Goal: Task Accomplishment & Management: Manage account settings

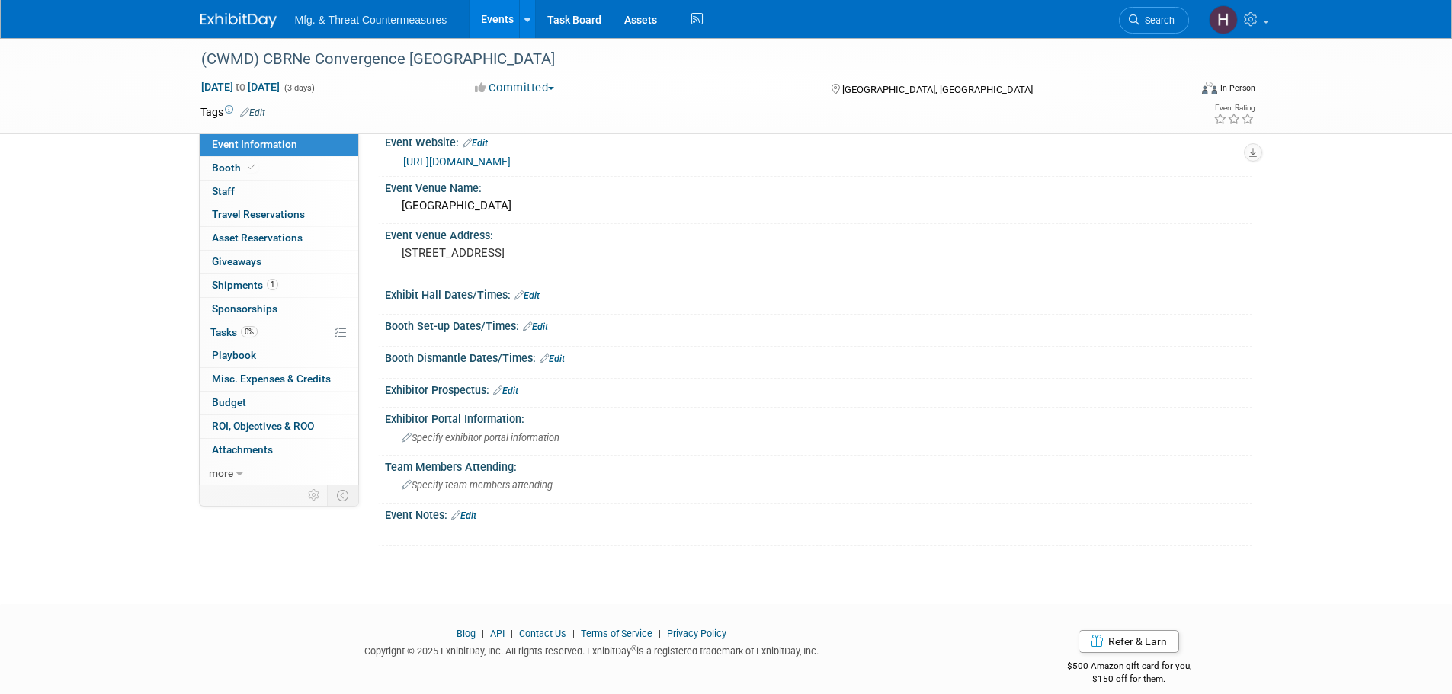
scroll to position [36, 0]
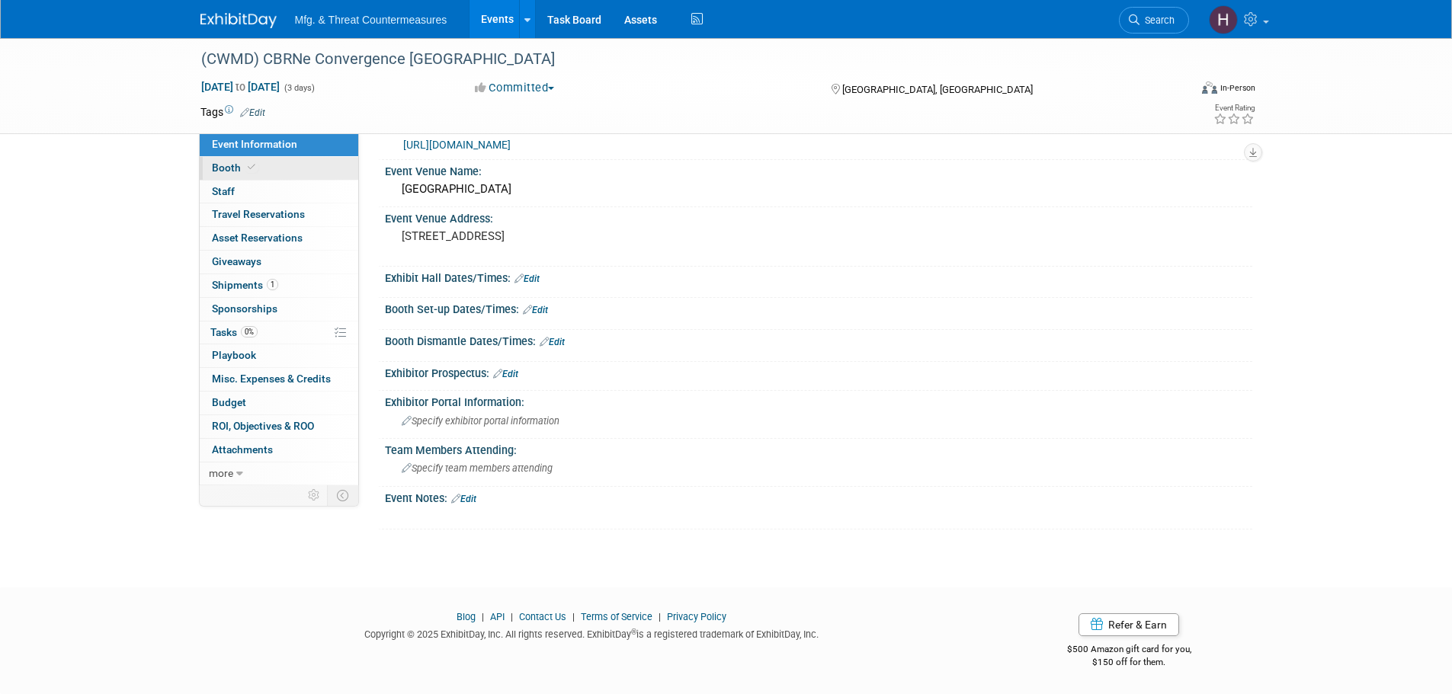
click at [210, 169] on link "Booth" at bounding box center [279, 168] width 159 height 23
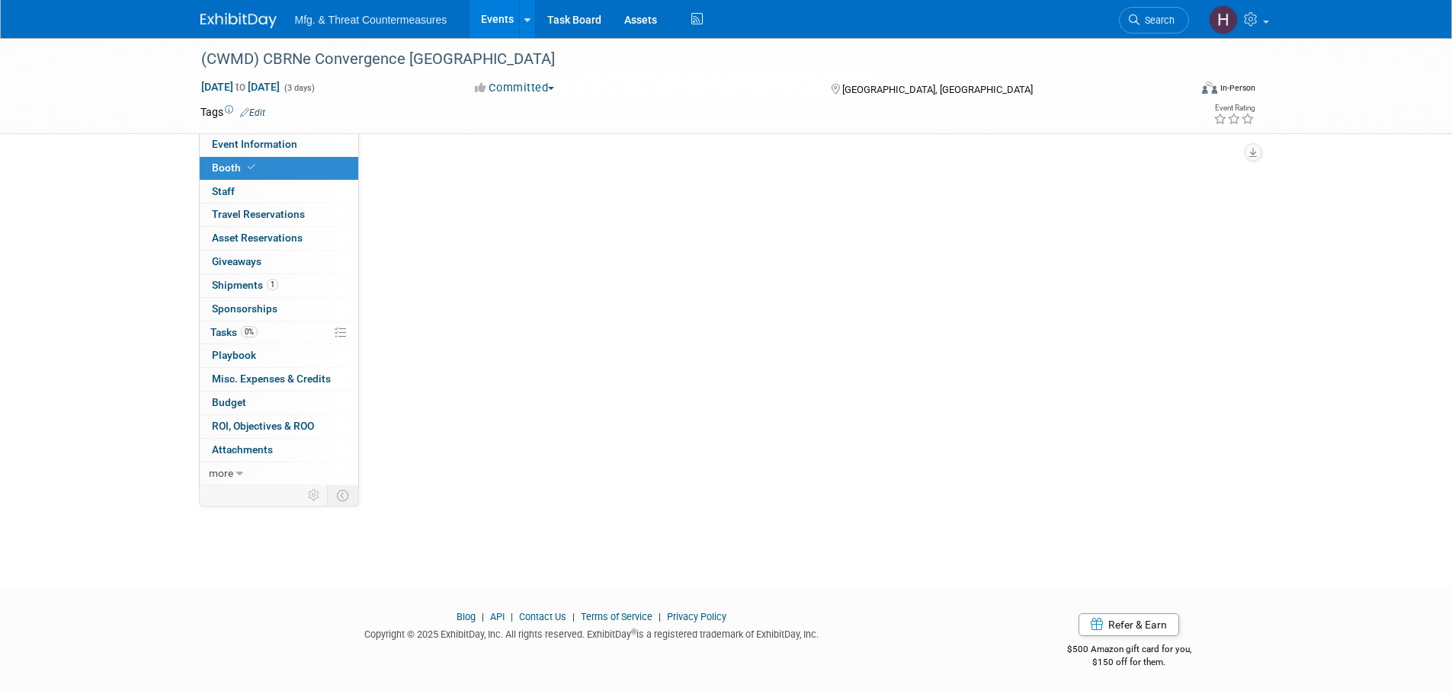
scroll to position [0, 0]
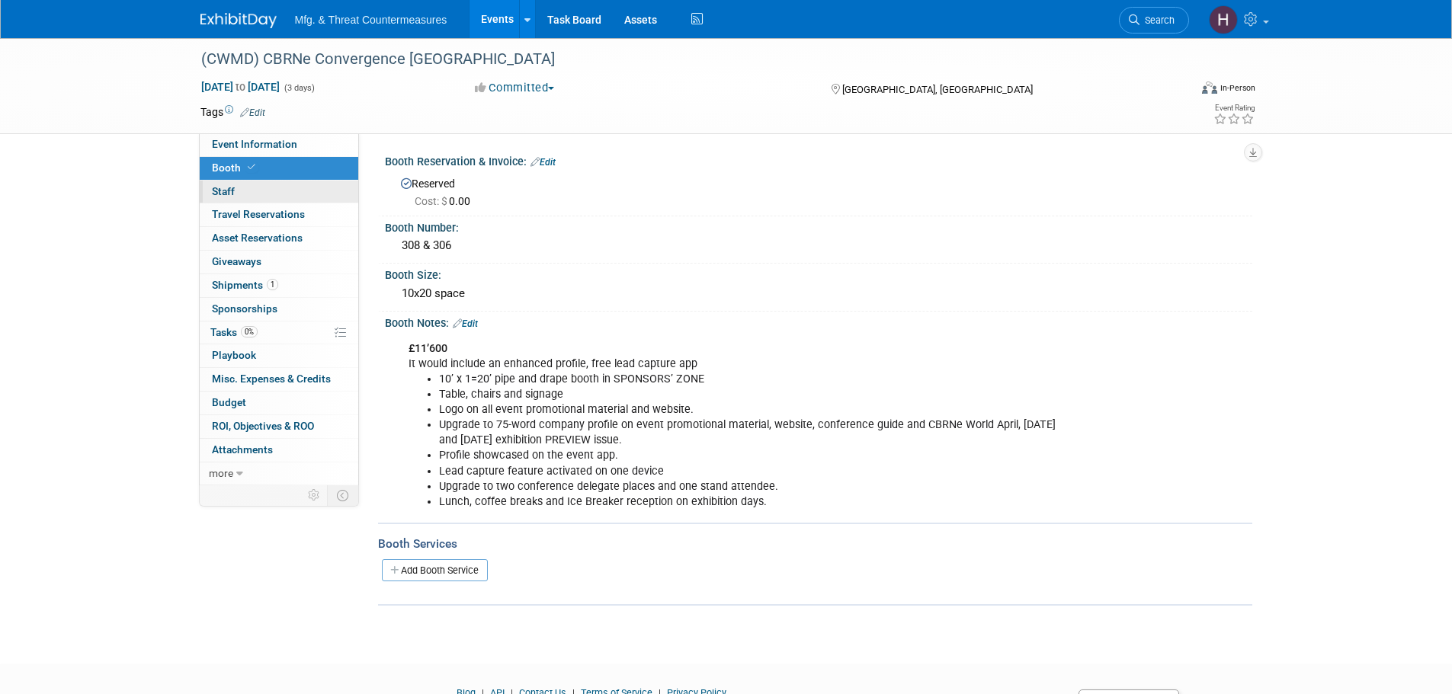
click at [215, 186] on span "Staff 0" at bounding box center [223, 191] width 23 height 12
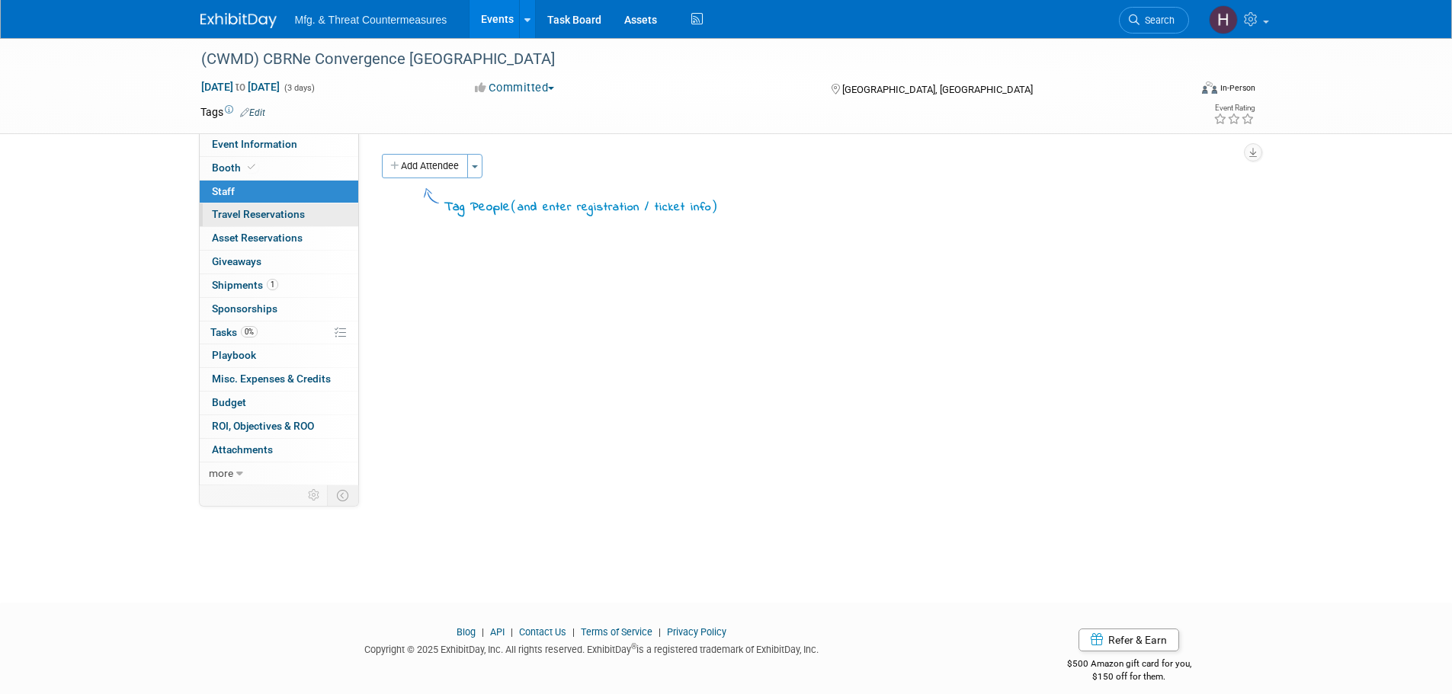
click at [215, 207] on link "0 Travel Reservations 0" at bounding box center [279, 215] width 159 height 23
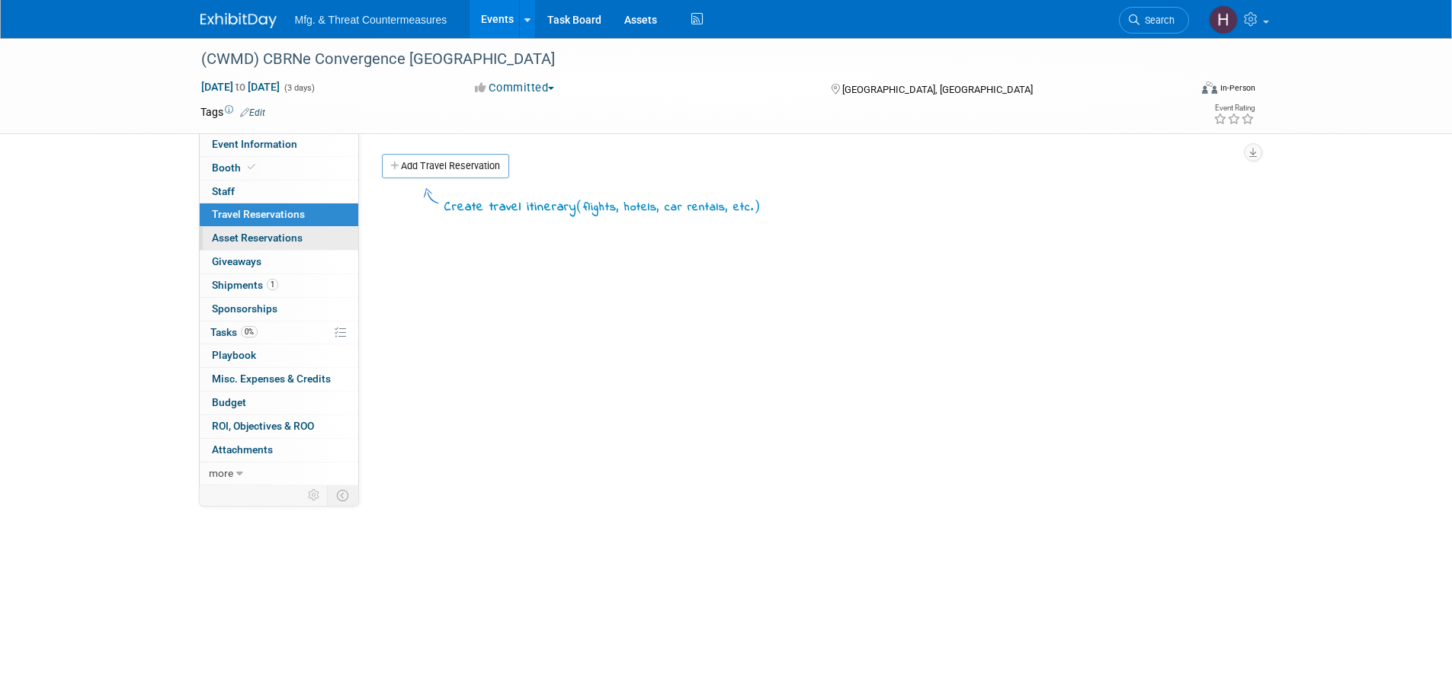
click at [225, 238] on span "Asset Reservations 0" at bounding box center [257, 238] width 91 height 12
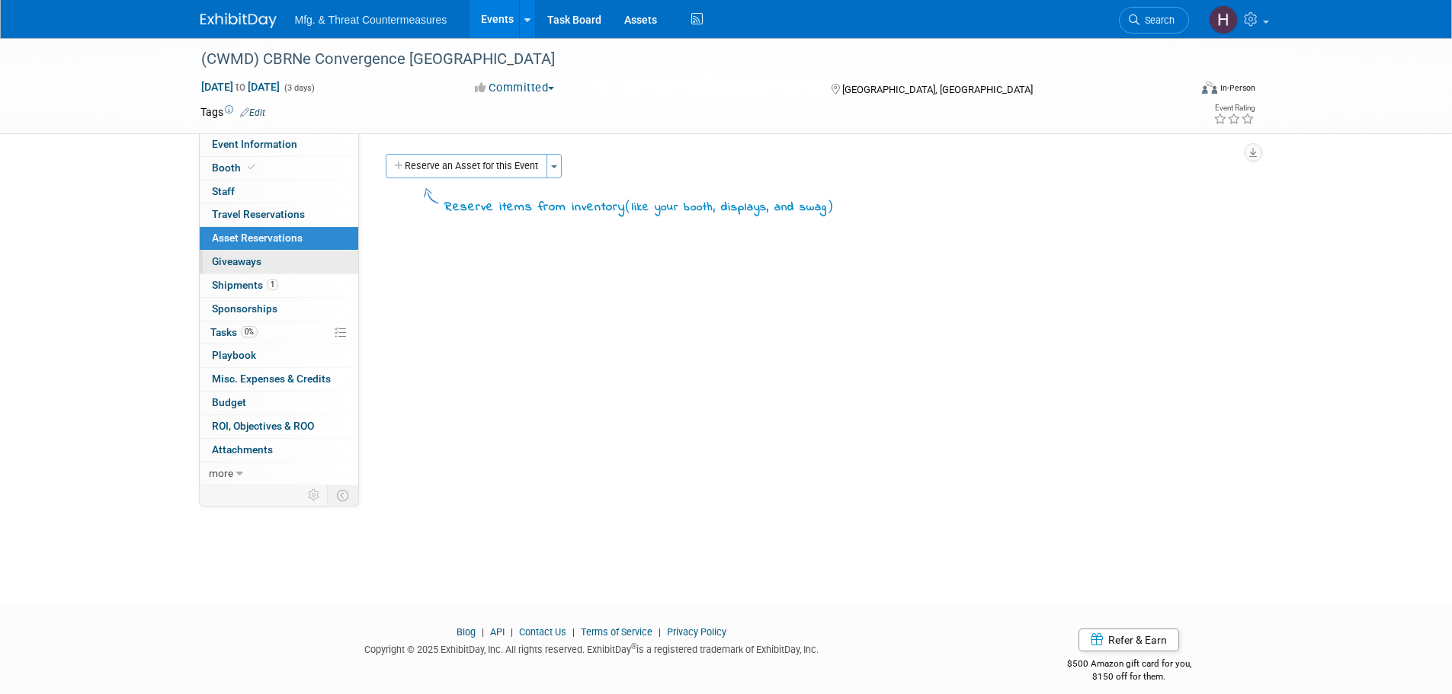
click at [247, 264] on span "Giveaways 0" at bounding box center [237, 261] width 50 height 12
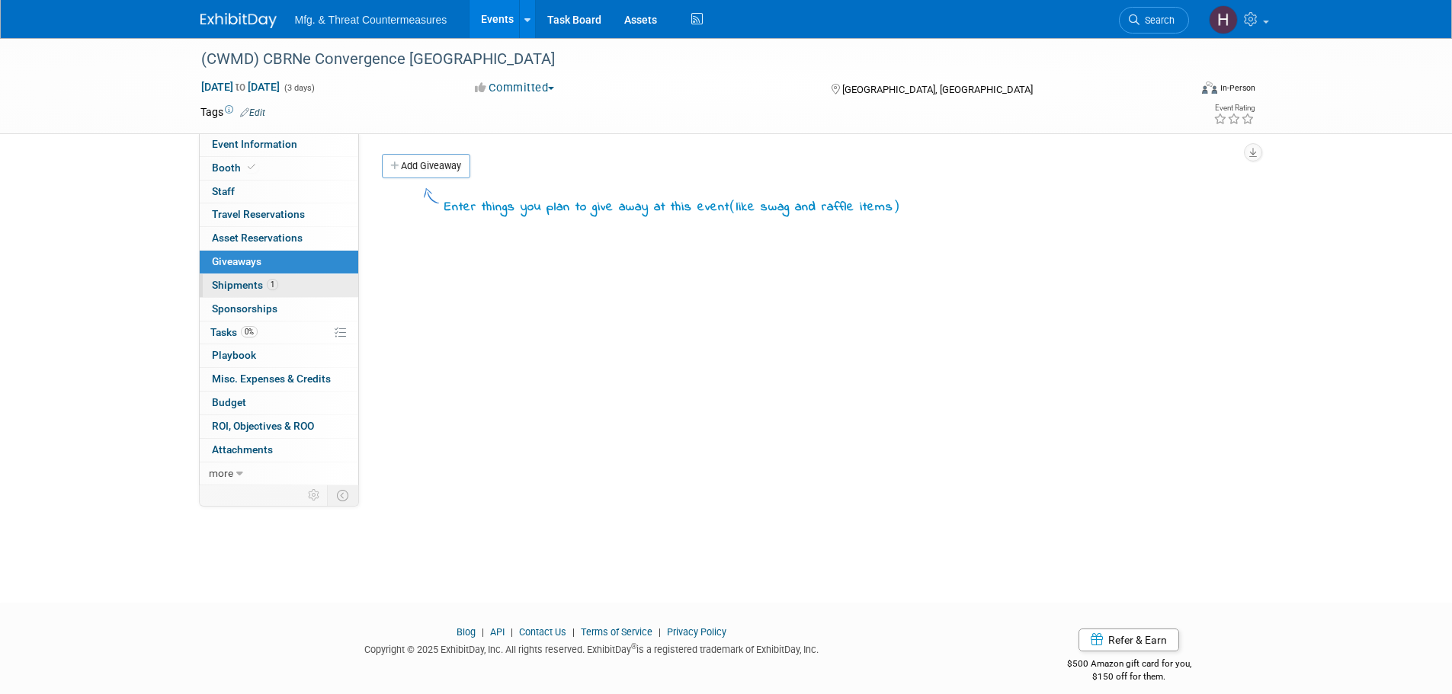
click at [256, 288] on span "Shipments 1" at bounding box center [245, 285] width 66 height 12
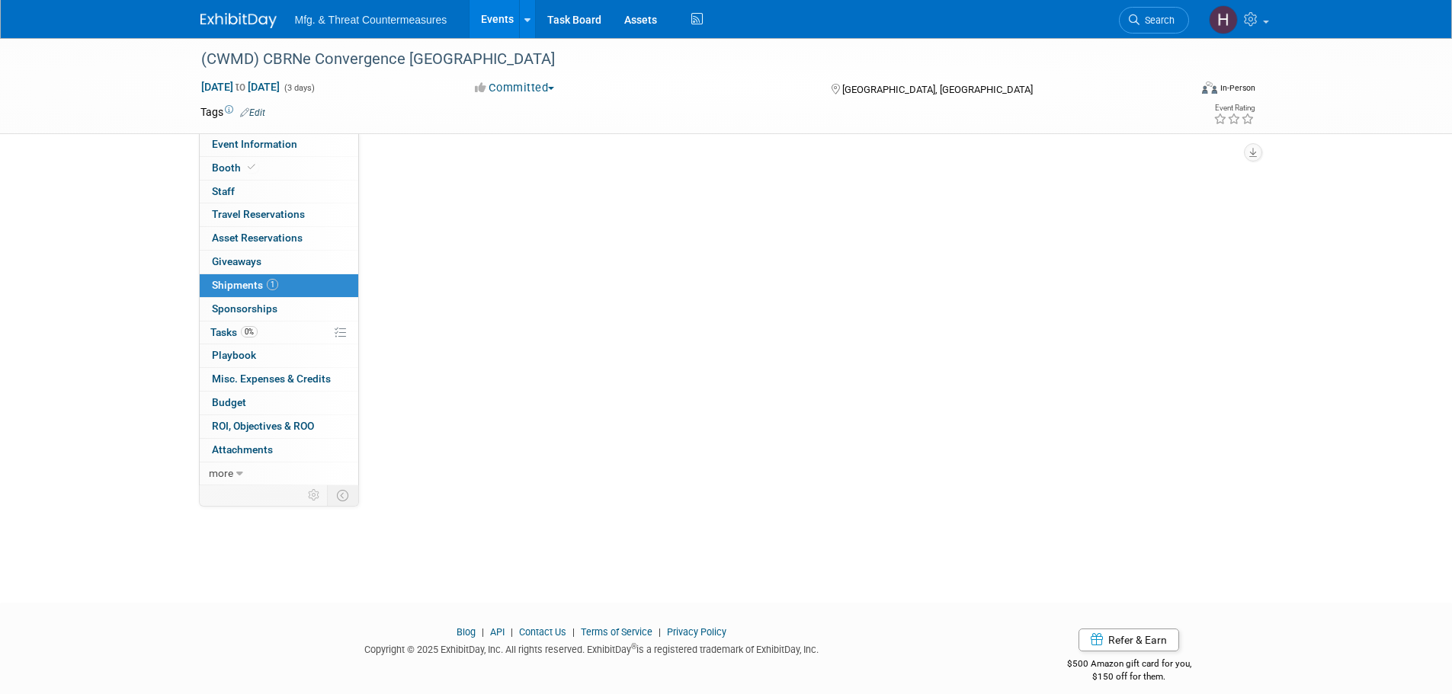
click at [256, 288] on span "Shipments 1" at bounding box center [245, 285] width 66 height 12
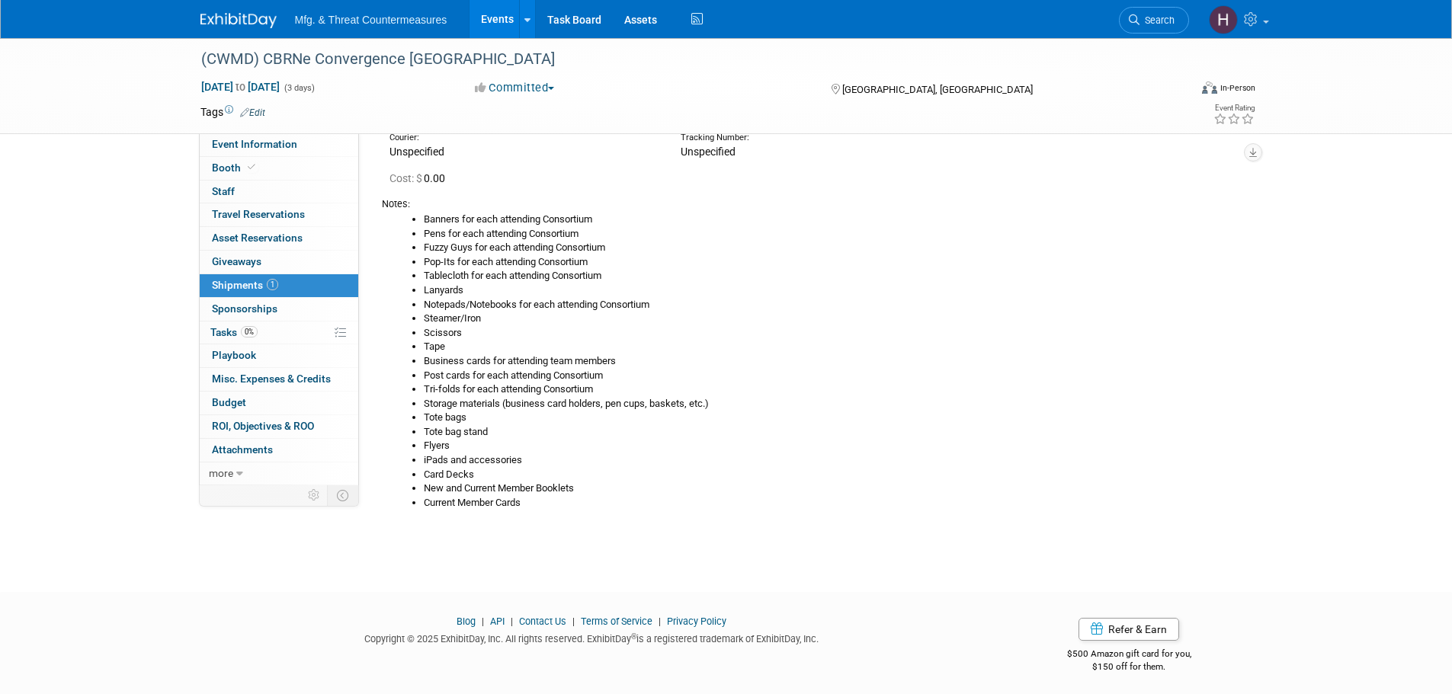
scroll to position [101, 0]
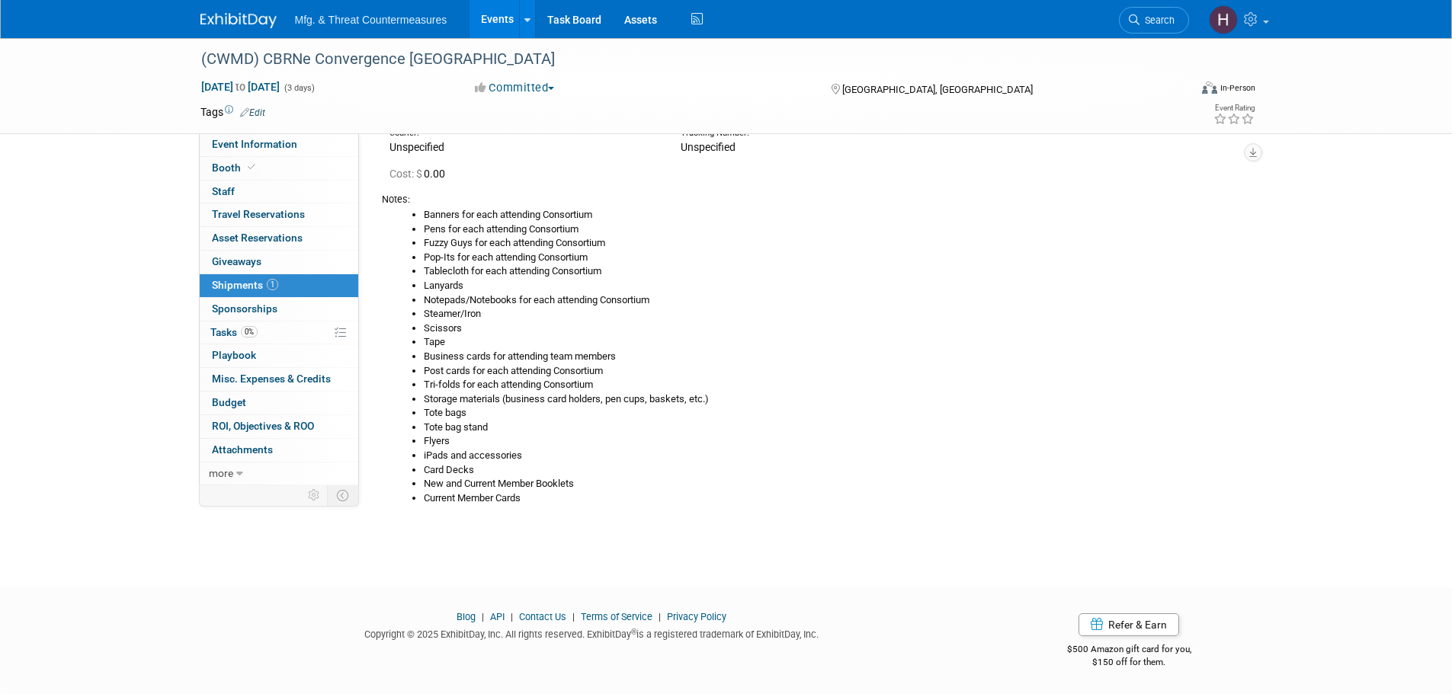
drag, startPoint x: 274, startPoint y: 299, endPoint x: 263, endPoint y: 323, distance: 26.6
click at [274, 299] on link "0 Sponsorships 0" at bounding box center [279, 309] width 159 height 23
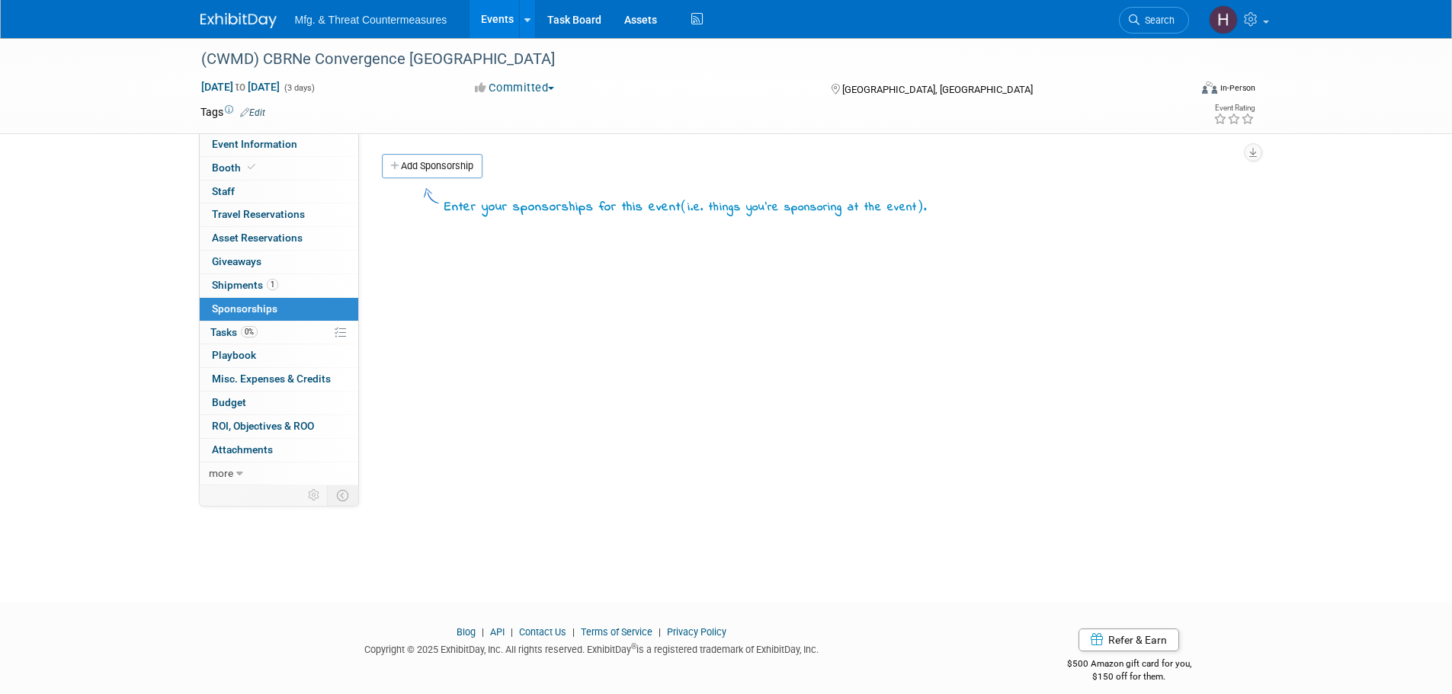
click at [259, 333] on link "0% Tasks 0%" at bounding box center [279, 333] width 159 height 23
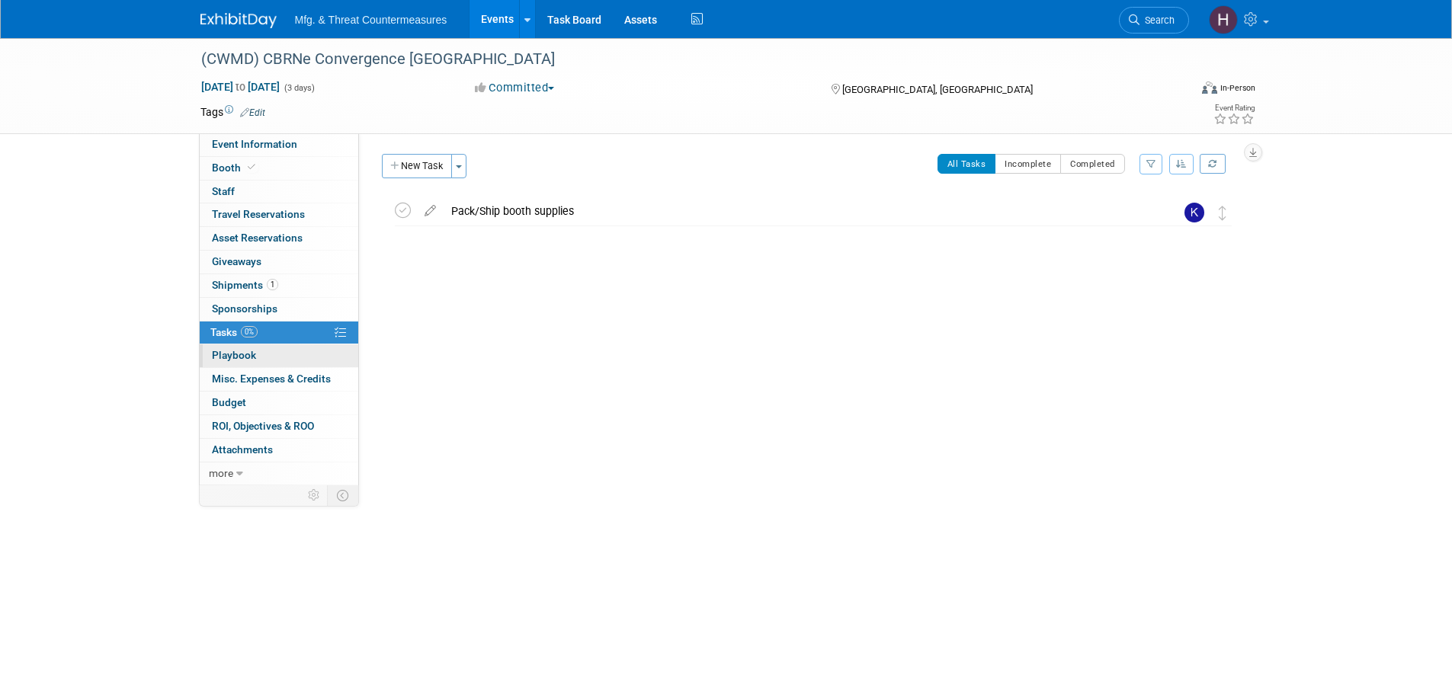
click at [242, 357] on span "Playbook 0" at bounding box center [234, 355] width 44 height 12
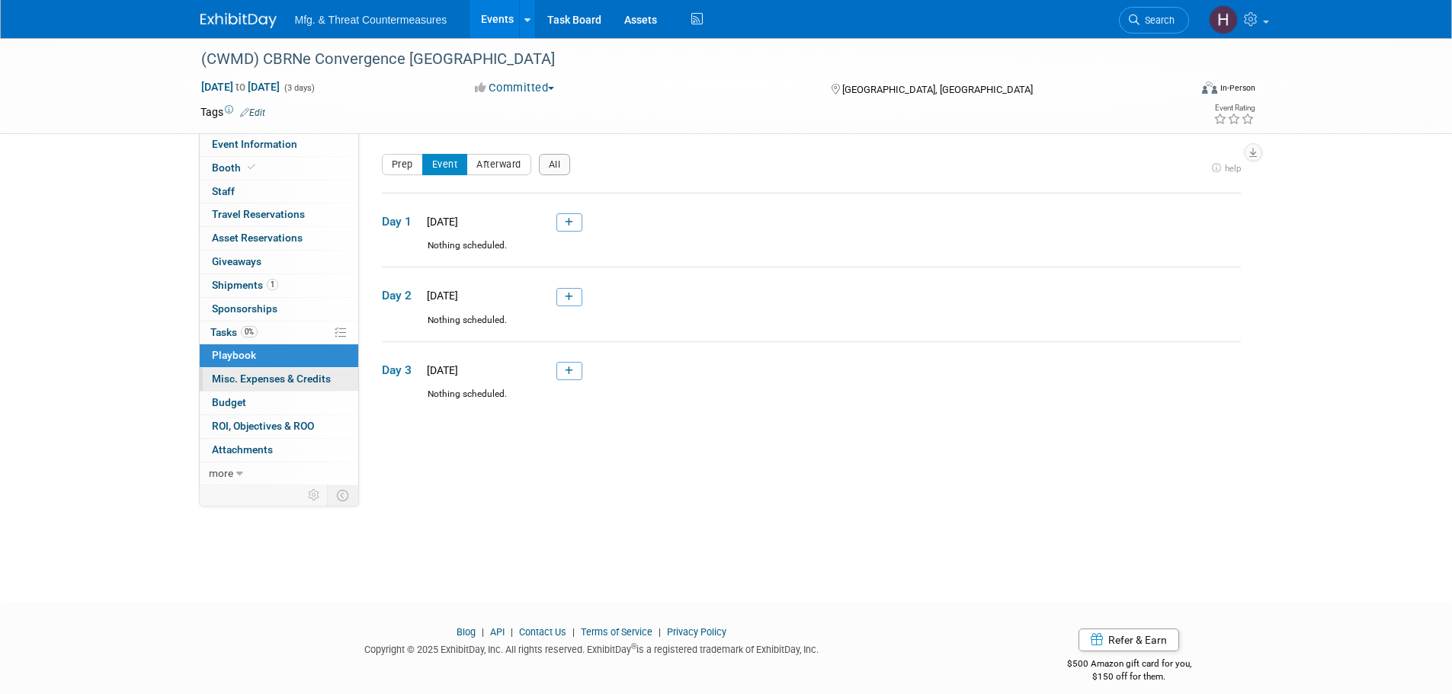
click at [242, 378] on span "Misc. Expenses & Credits 0" at bounding box center [271, 379] width 119 height 12
click at [0, 0] on div at bounding box center [0, 0] width 0 height 0
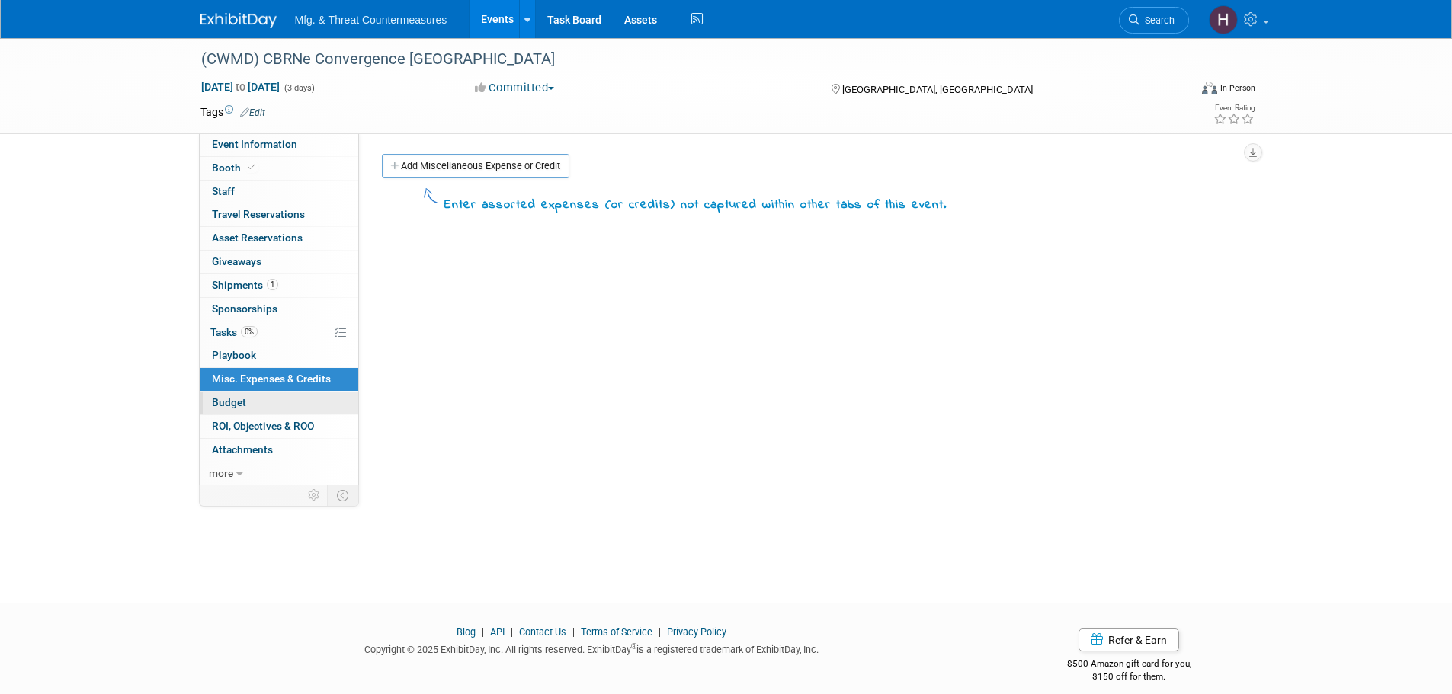
click at [238, 395] on link "Budget" at bounding box center [279, 403] width 159 height 23
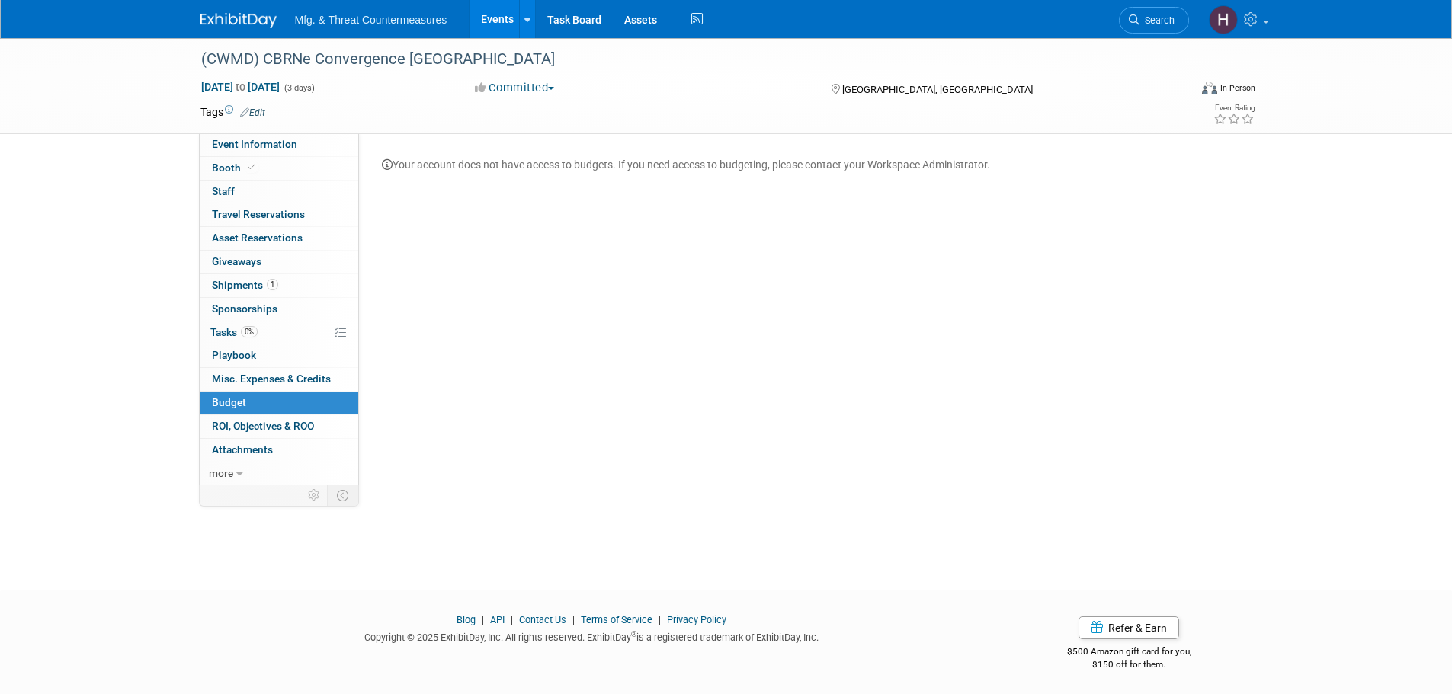
scroll to position [15, 0]
click at [250, 437] on link "0 ROI, Objectives & ROO 0" at bounding box center [279, 426] width 159 height 23
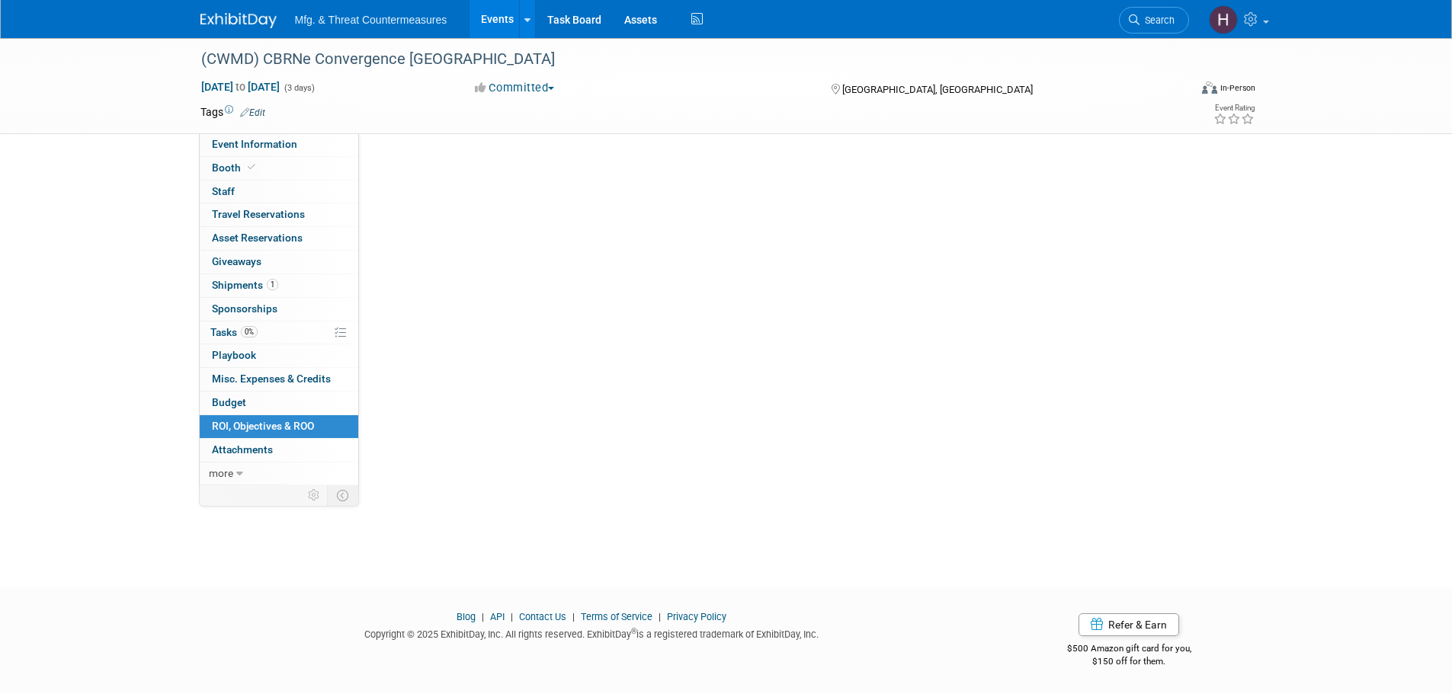
scroll to position [0, 0]
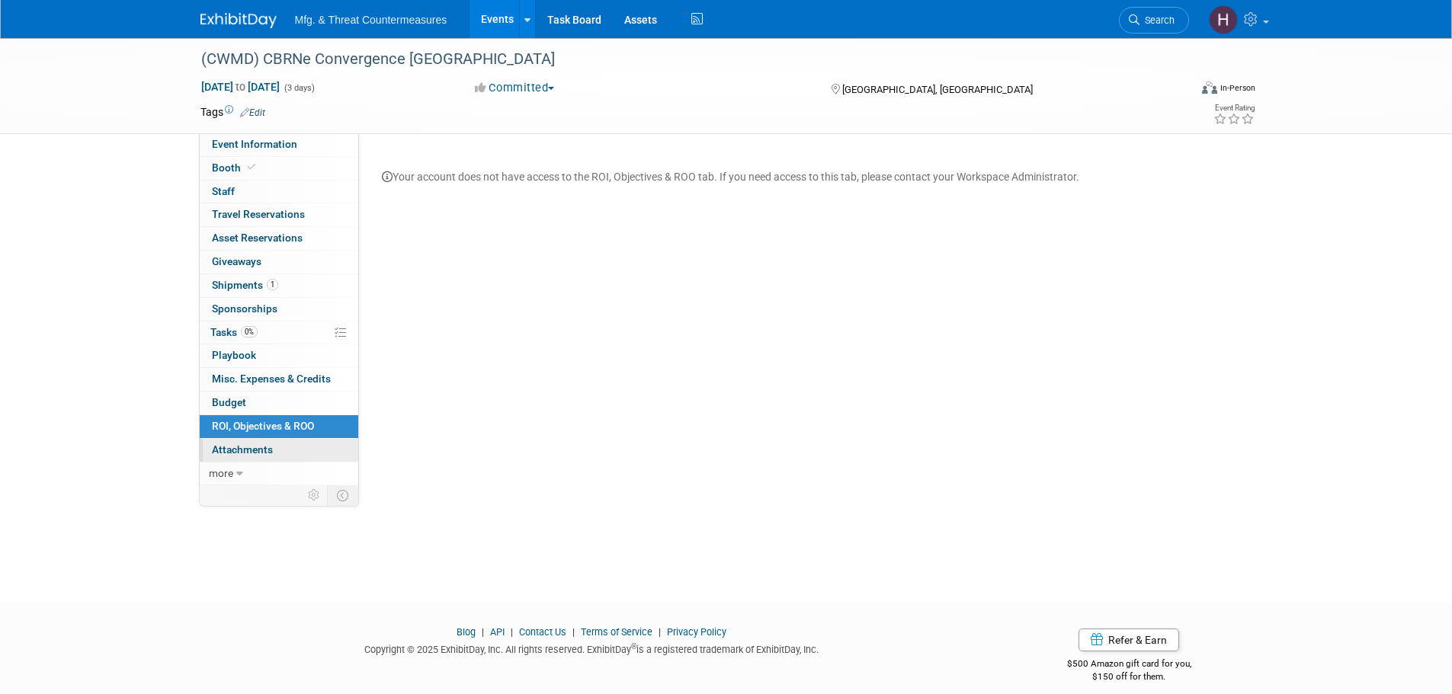
click at [242, 447] on span "Attachments 0" at bounding box center [242, 450] width 61 height 12
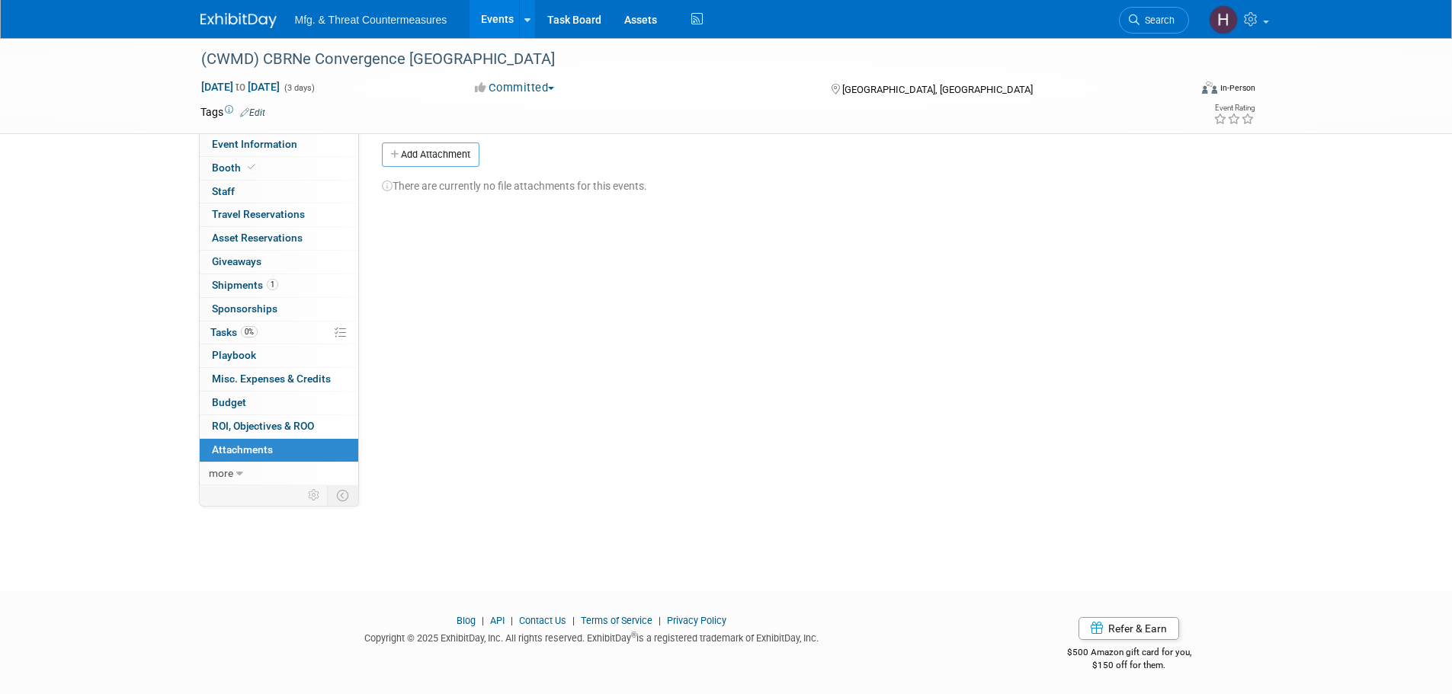
scroll to position [15, 0]
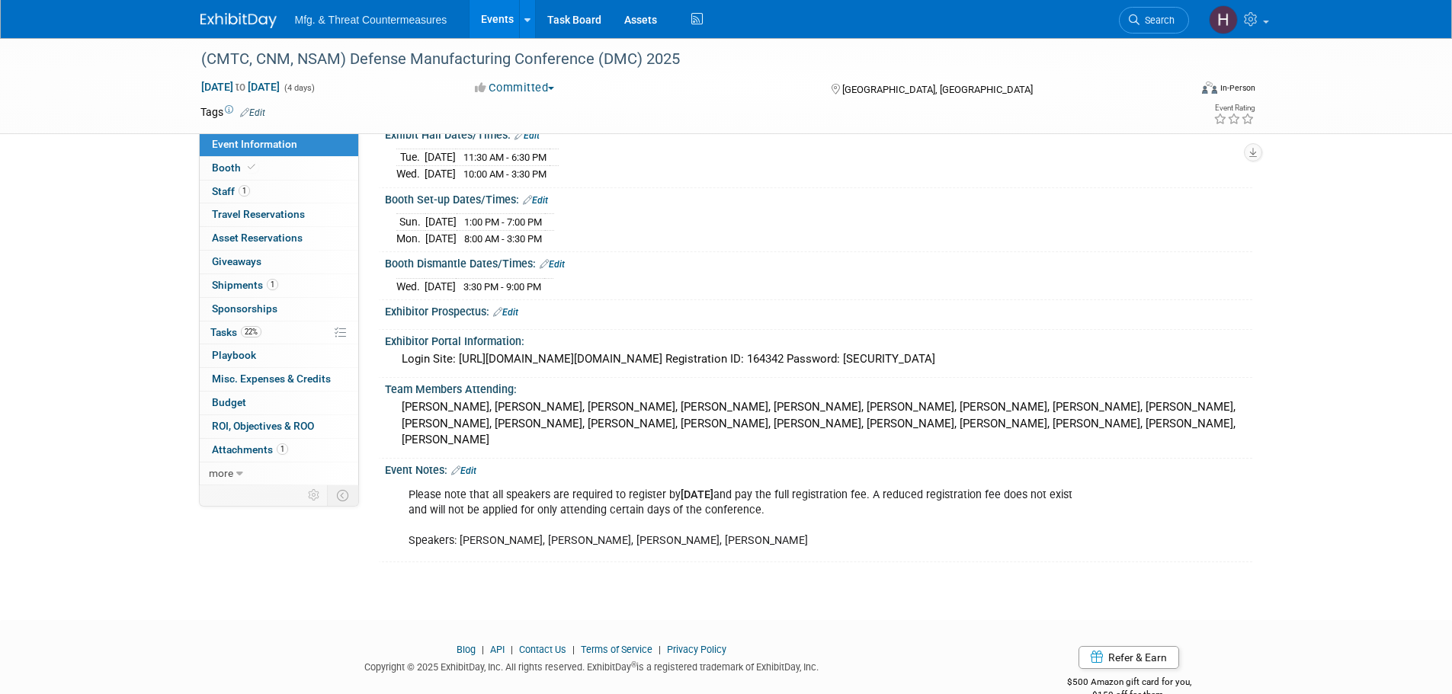
scroll to position [194, 0]
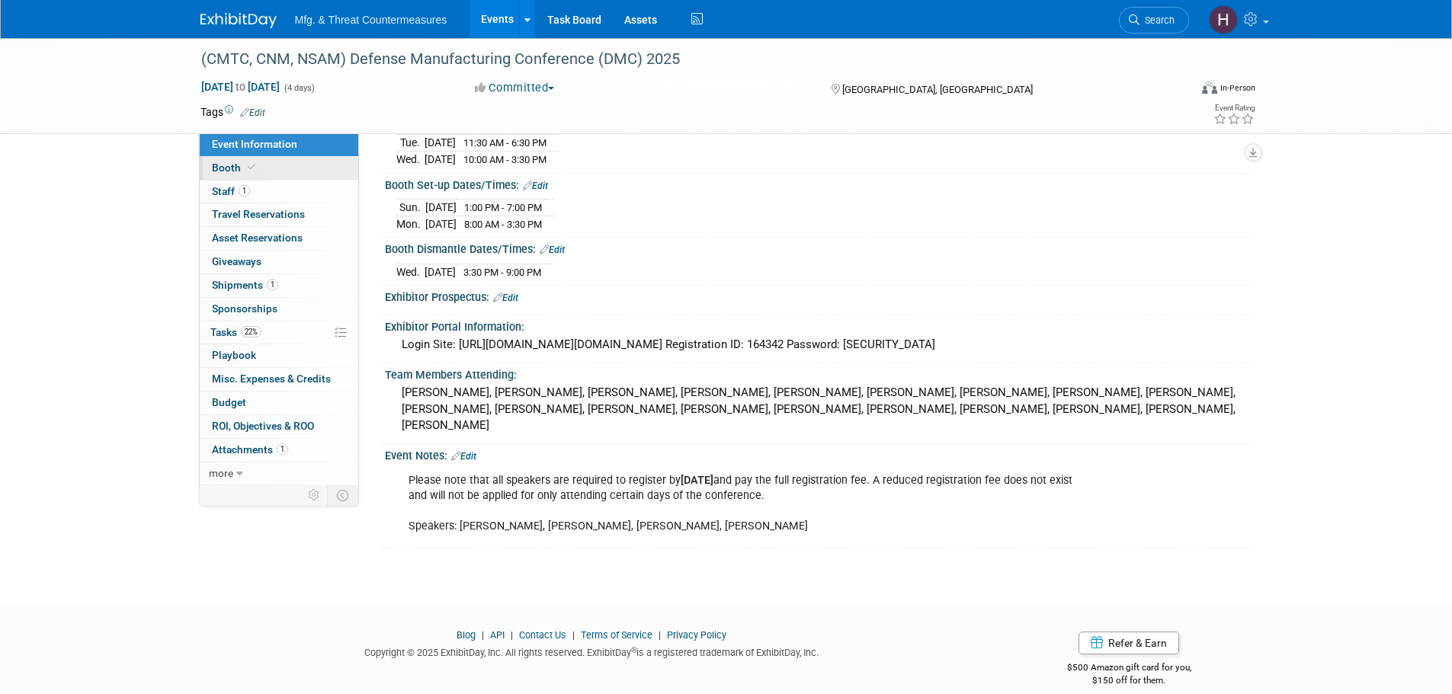
click at [251, 171] on icon at bounding box center [252, 167] width 8 height 8
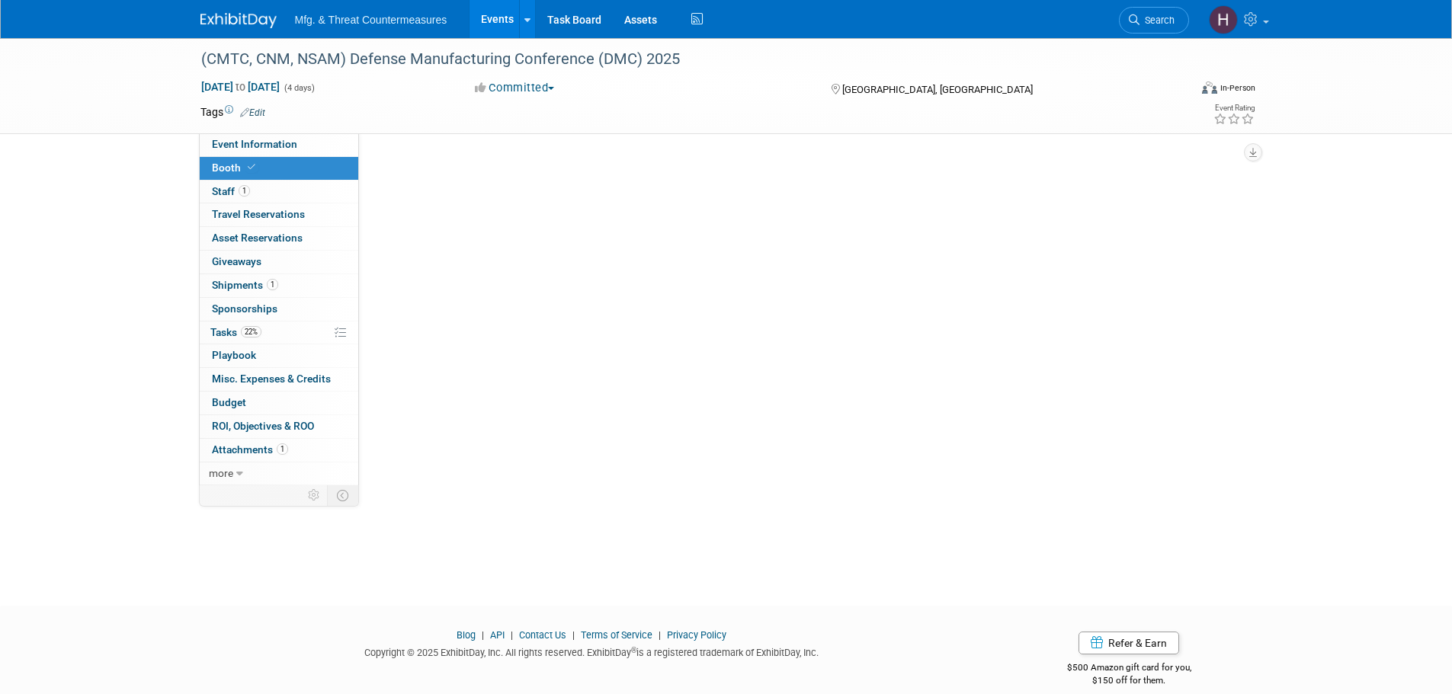
scroll to position [0, 0]
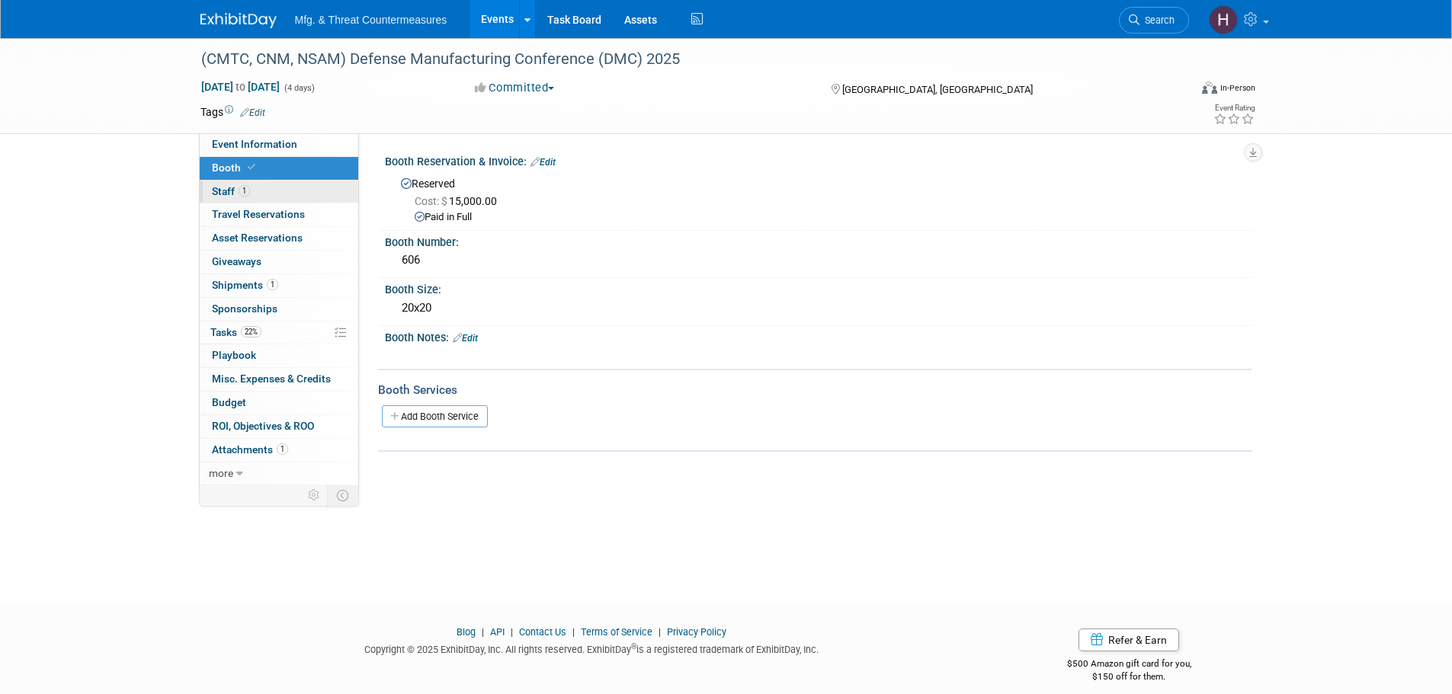
click at [247, 192] on span "1" at bounding box center [244, 190] width 11 height 11
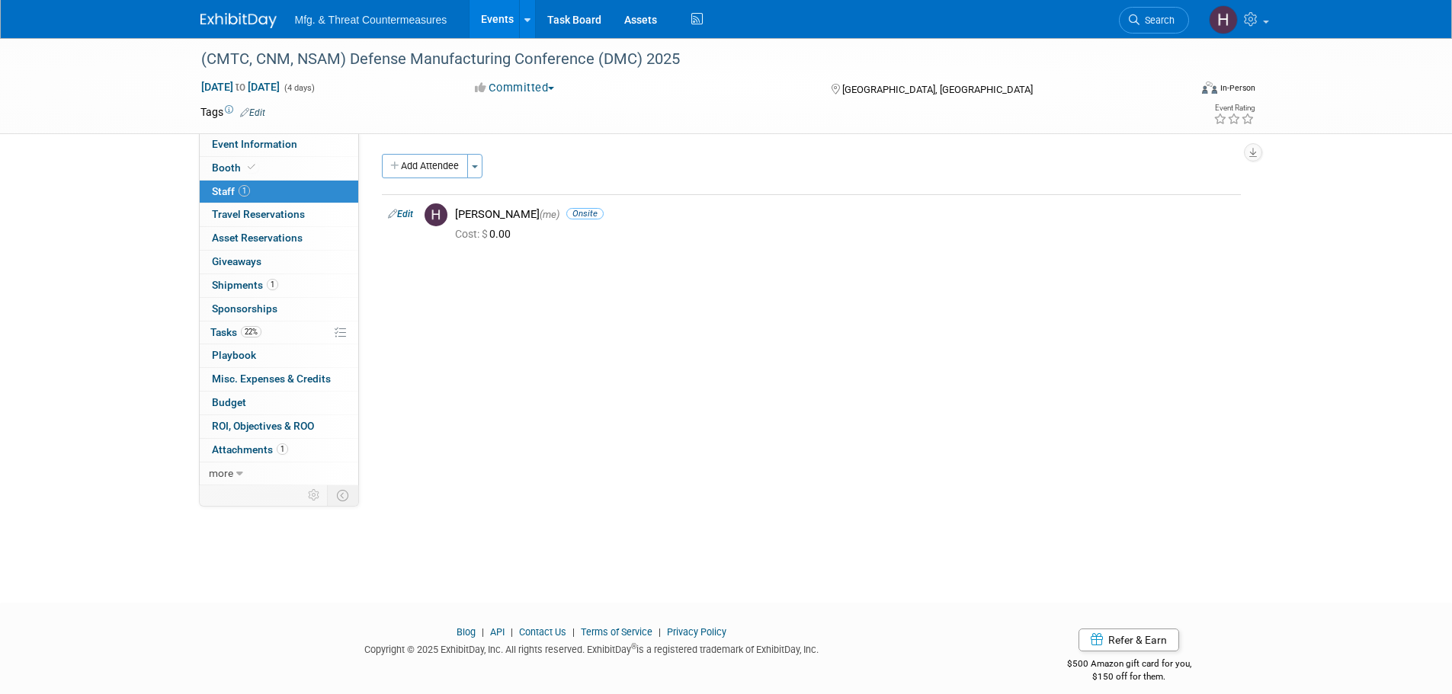
click at [426, 165] on button "Add Attendee" at bounding box center [425, 166] width 86 height 24
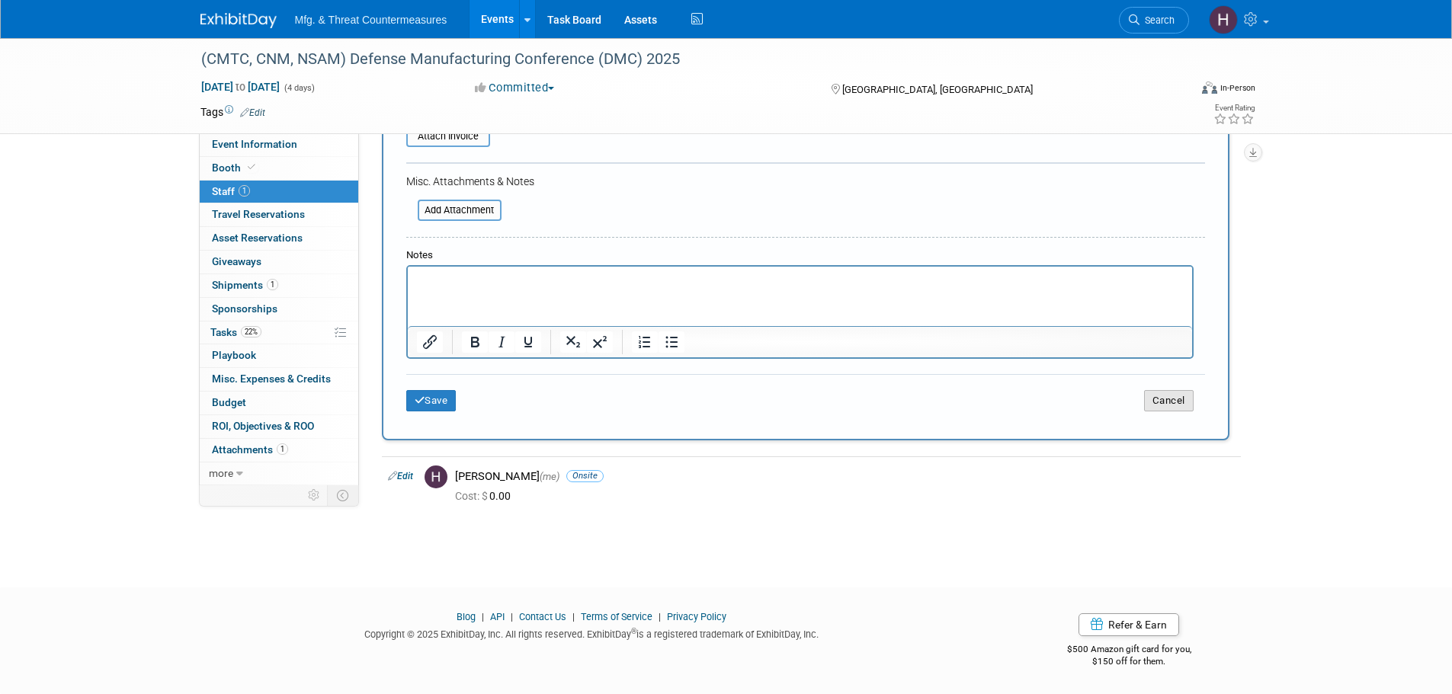
click at [1182, 406] on button "Cancel" at bounding box center [1169, 400] width 50 height 21
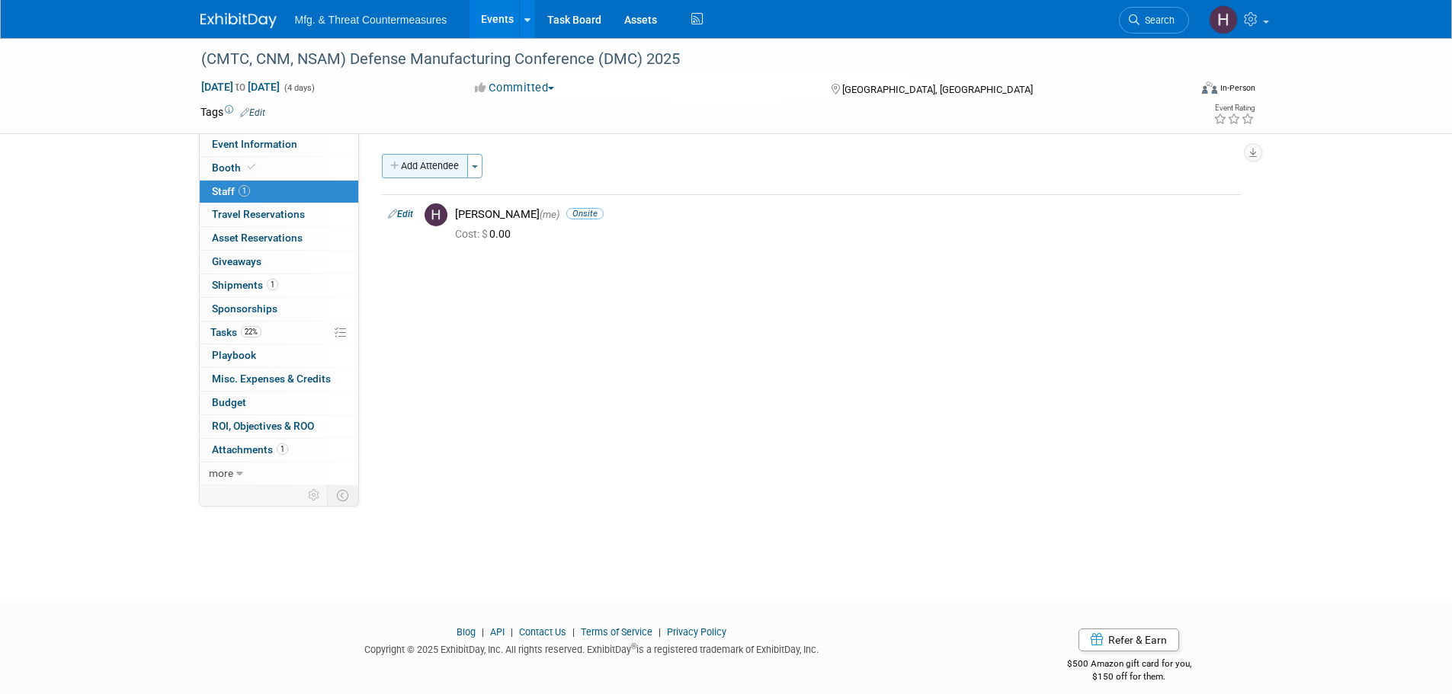
click at [422, 159] on button "Add Attendee" at bounding box center [425, 166] width 86 height 24
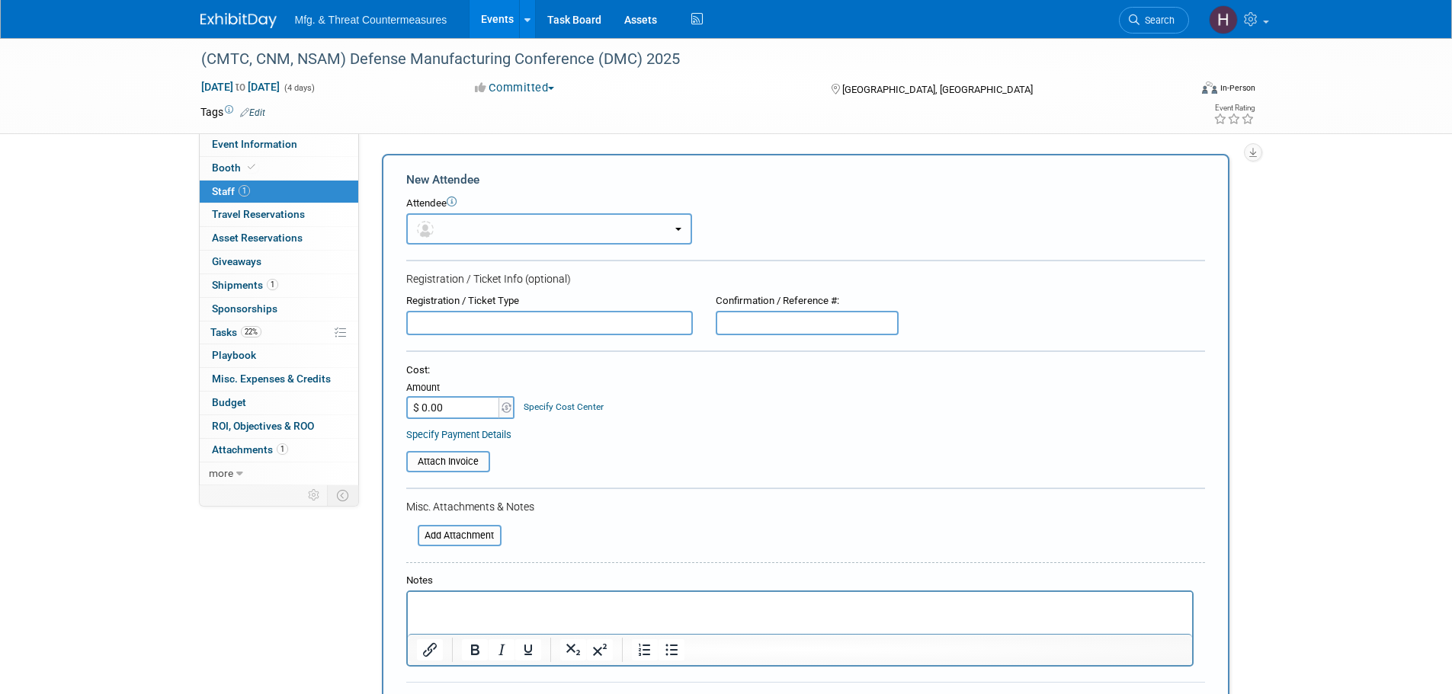
click at [516, 224] on button "button" at bounding box center [549, 228] width 286 height 31
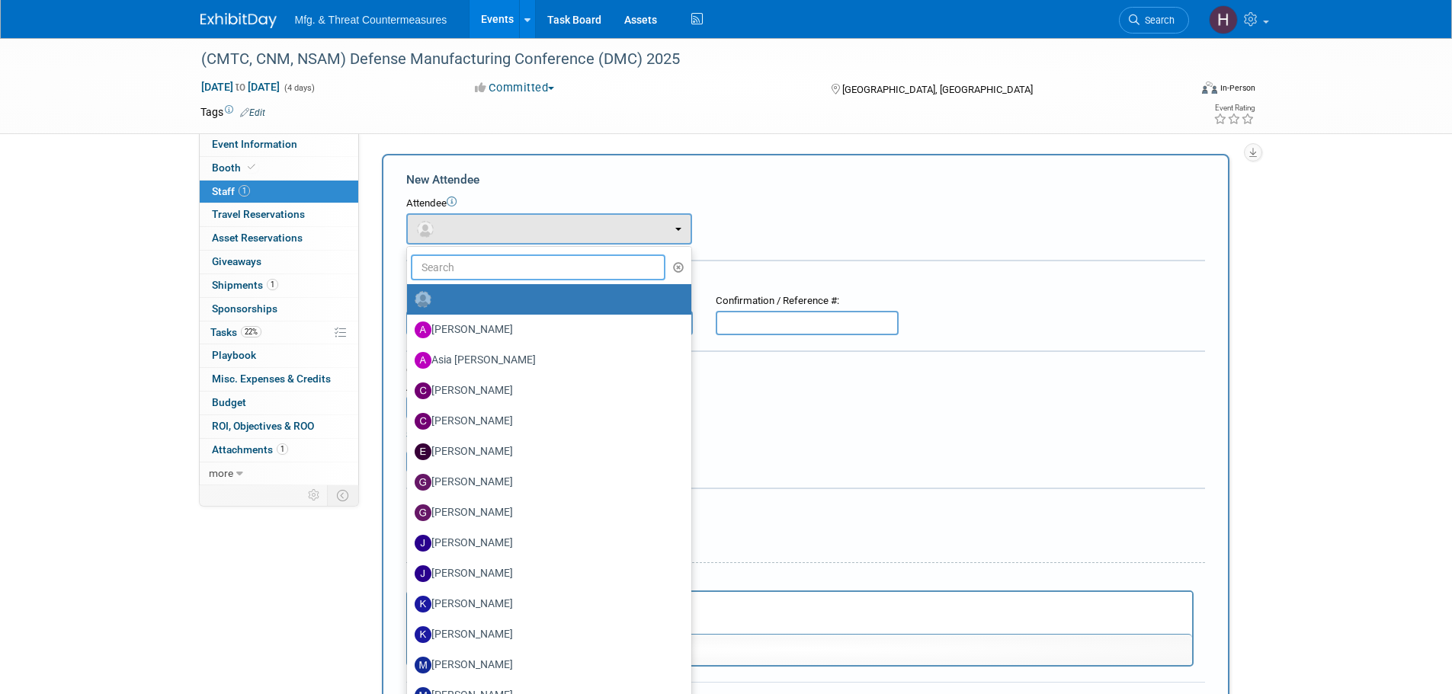
click at [508, 268] on input "text" at bounding box center [538, 268] width 255 height 26
type input "d"
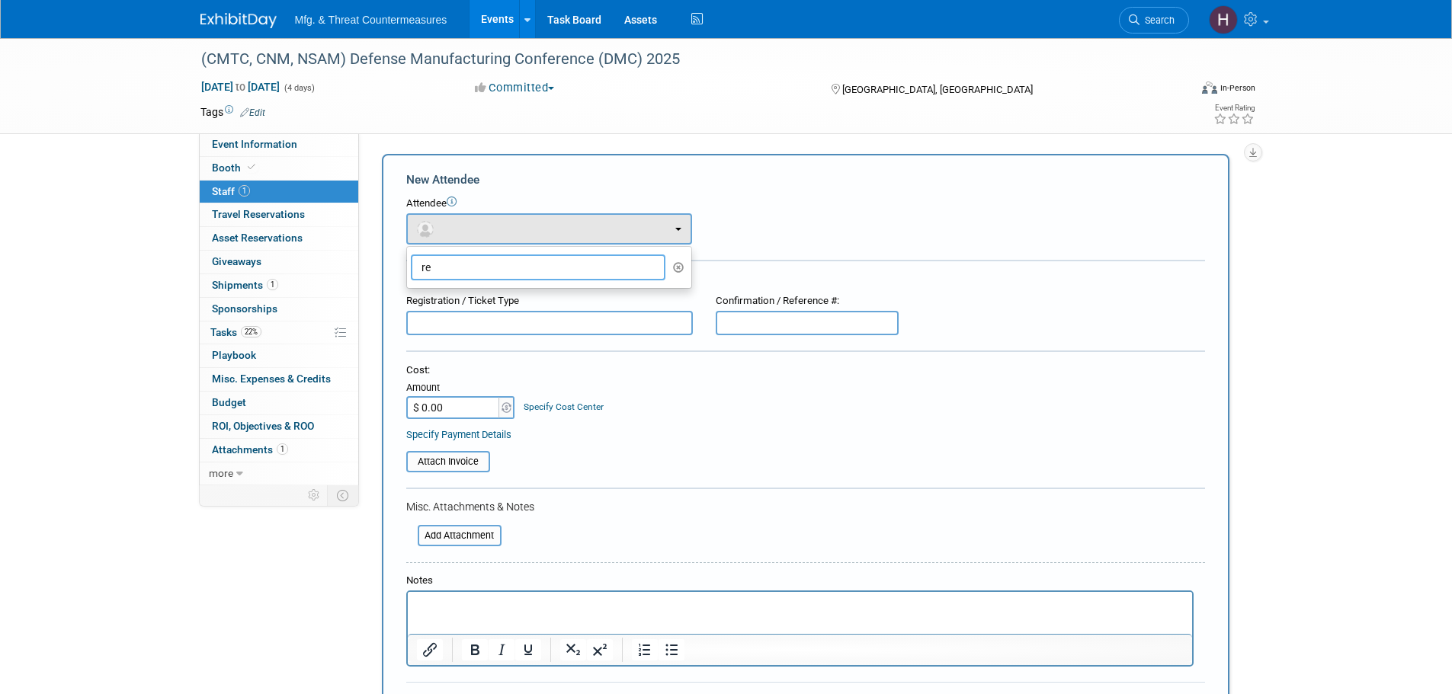
type input "r"
type input "m"
type input "b"
type input "c"
type input "h"
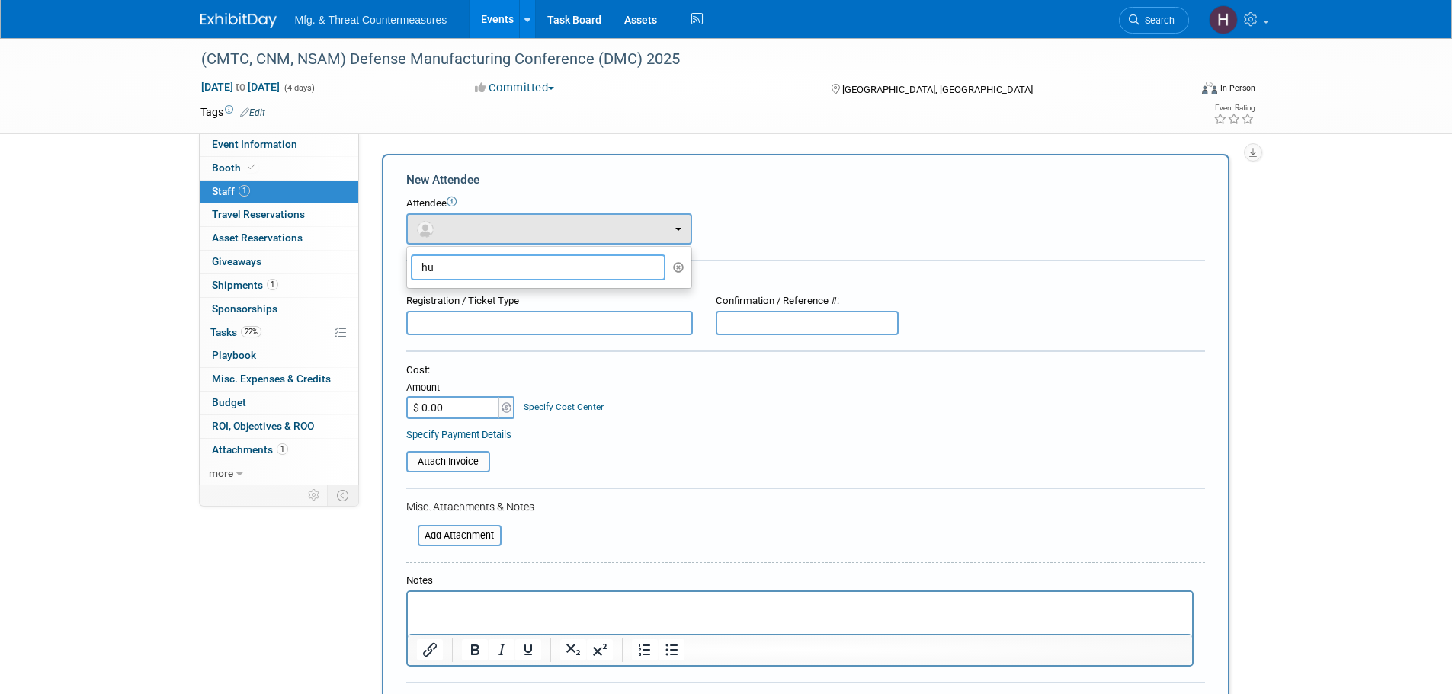
type input "h"
type input "s"
type input "m"
type input "h"
type input "m"
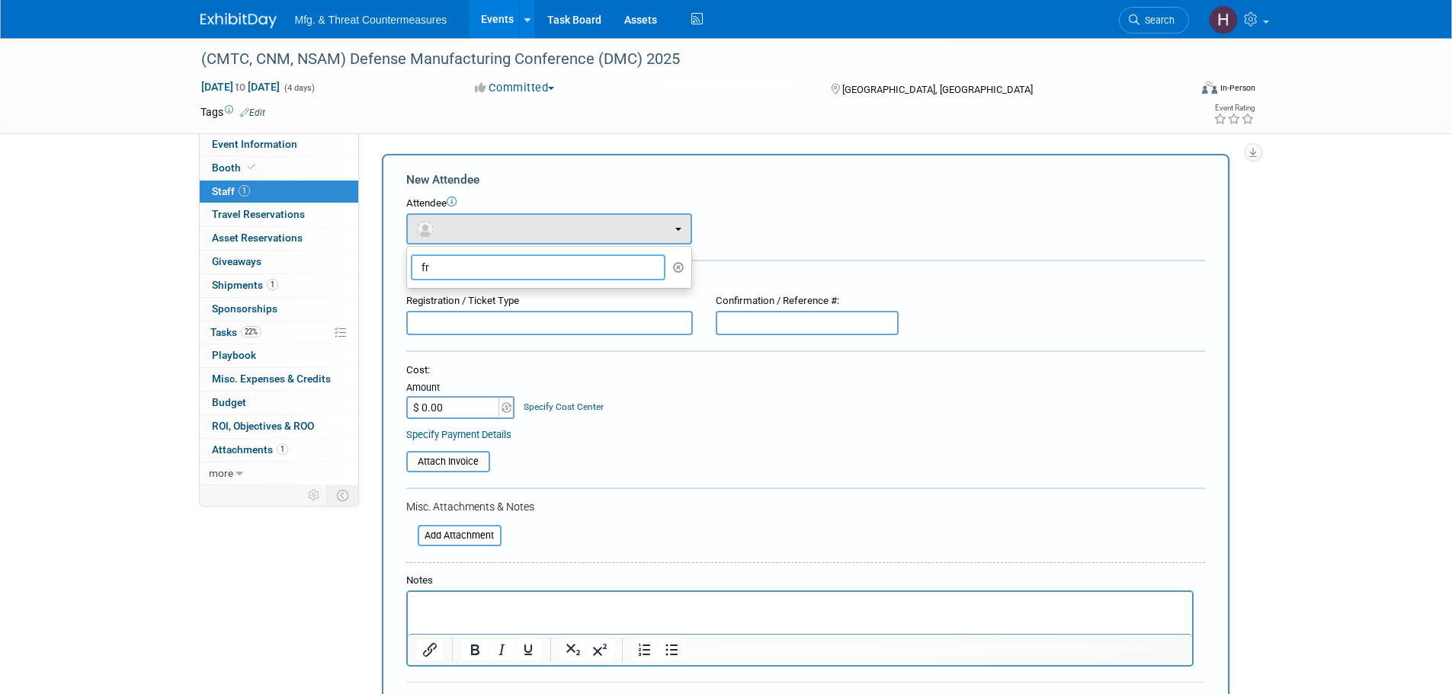
type input "f"
type input "c"
type input "h"
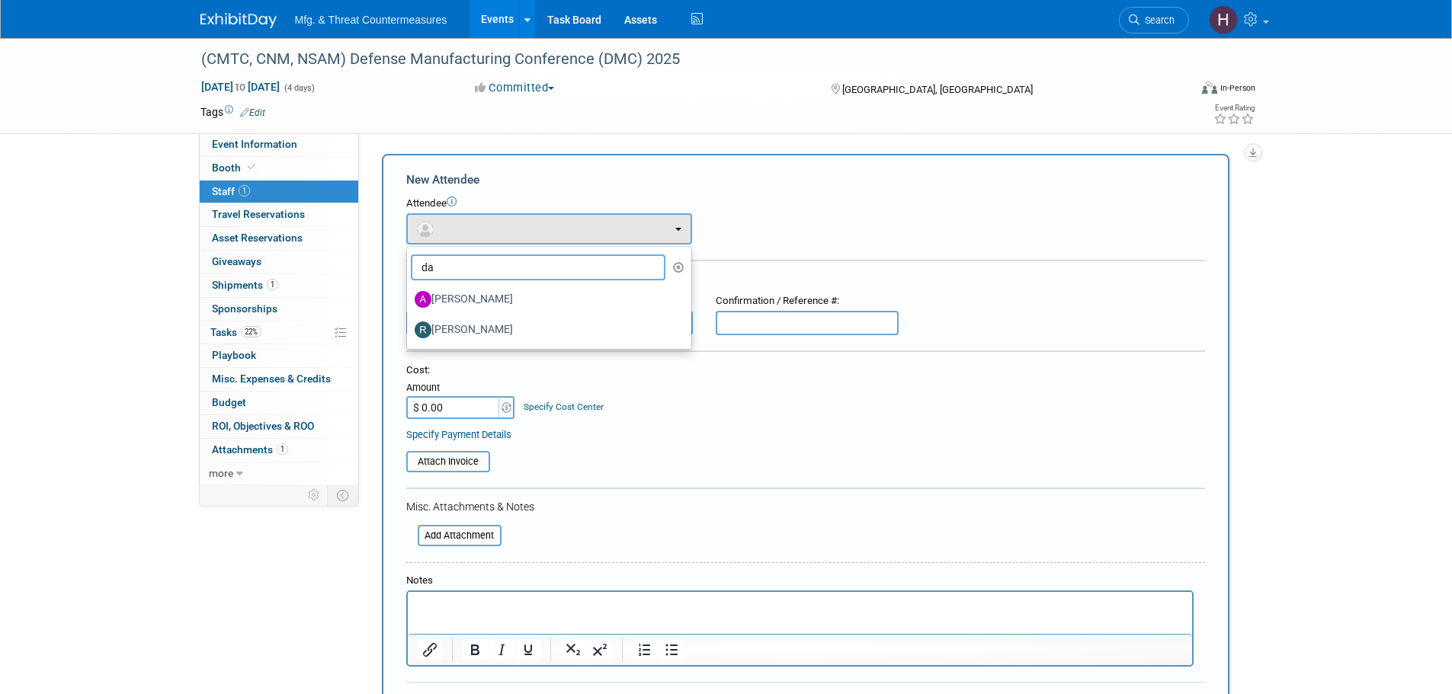
type input "d"
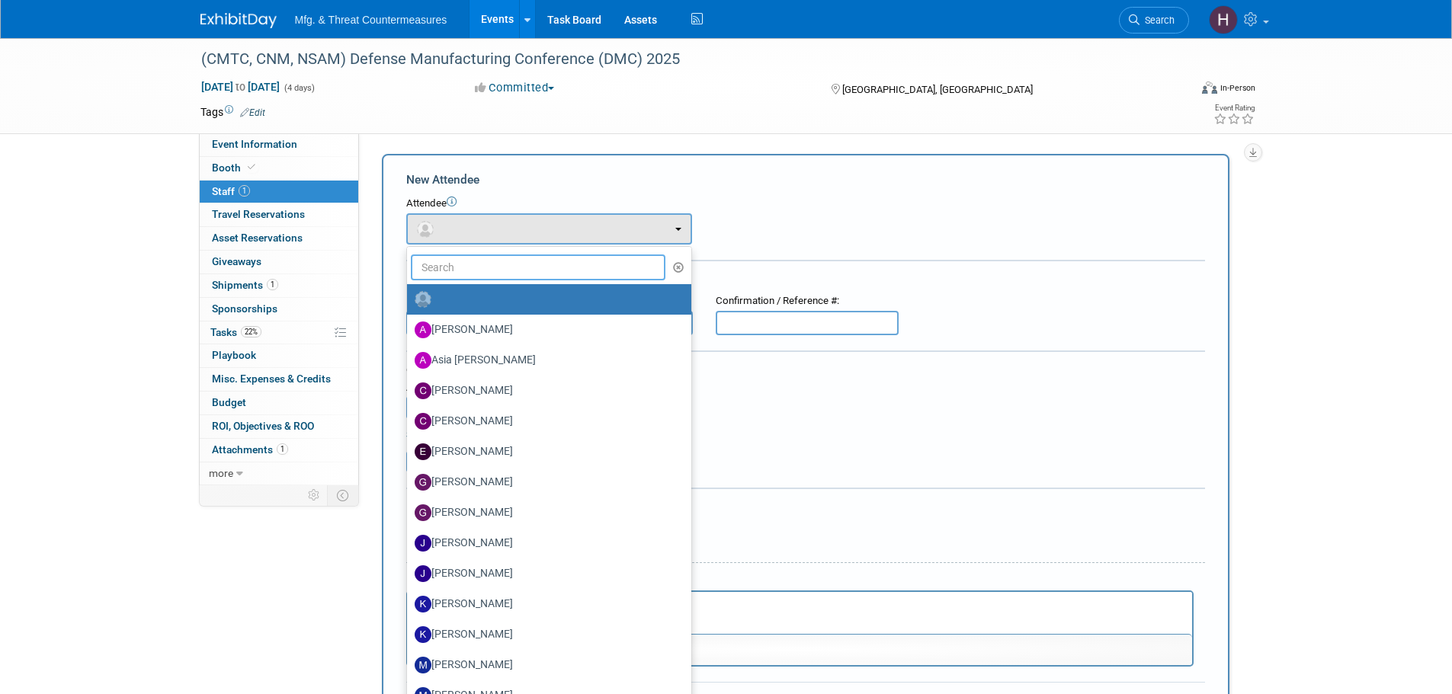
type input "d"
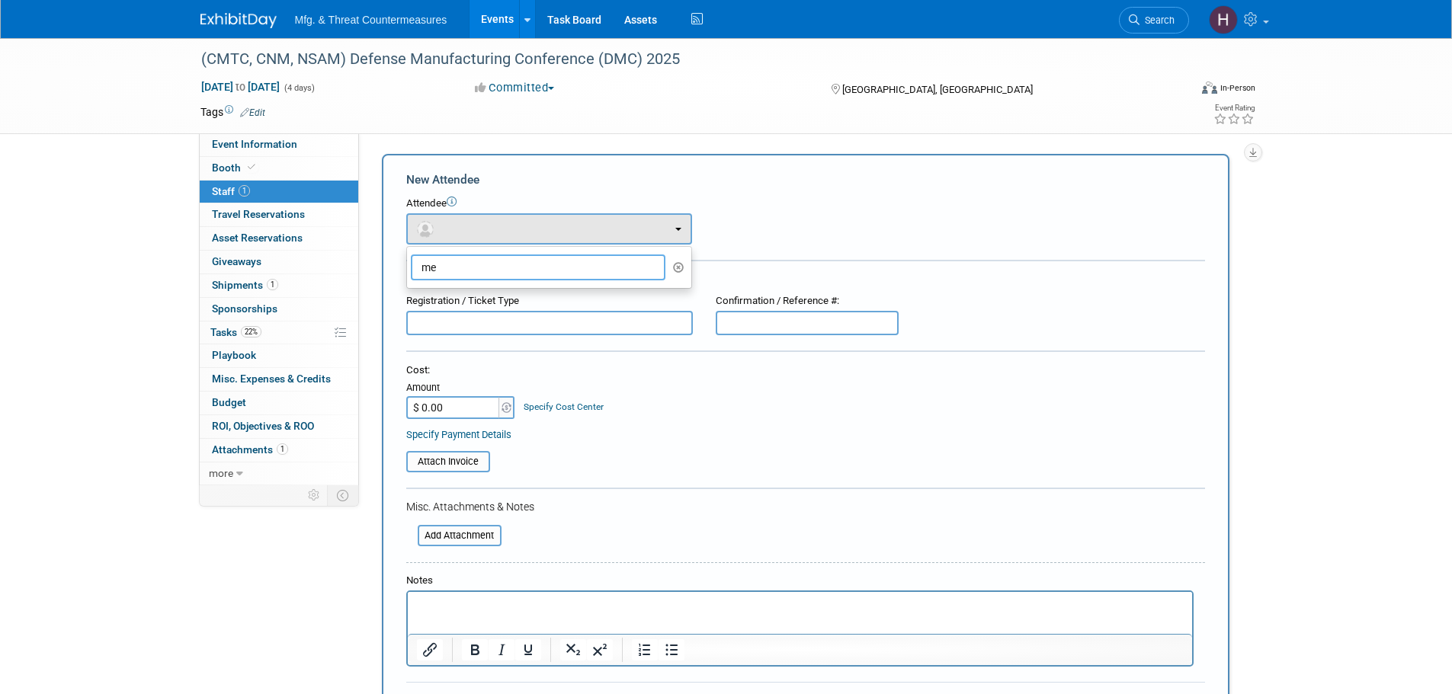
type input "m"
type input "h"
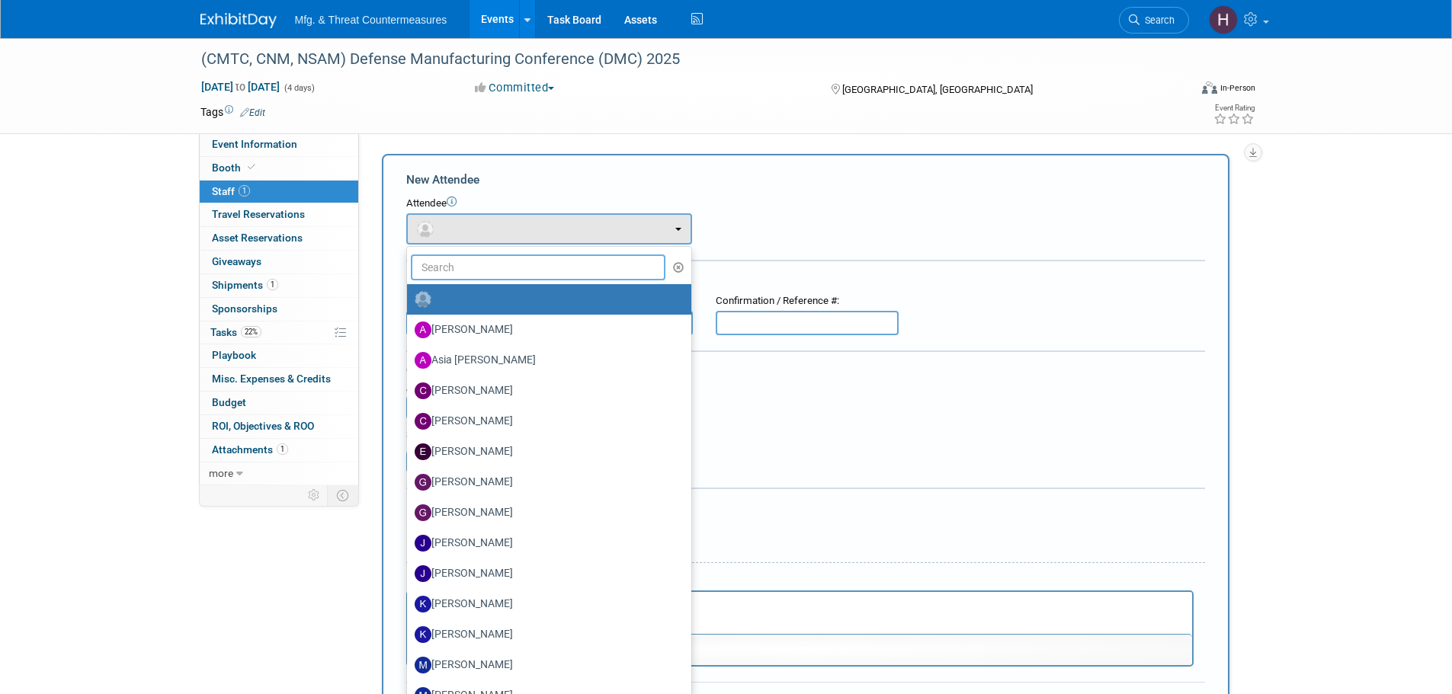
click at [514, 276] on input "text" at bounding box center [538, 268] width 255 height 26
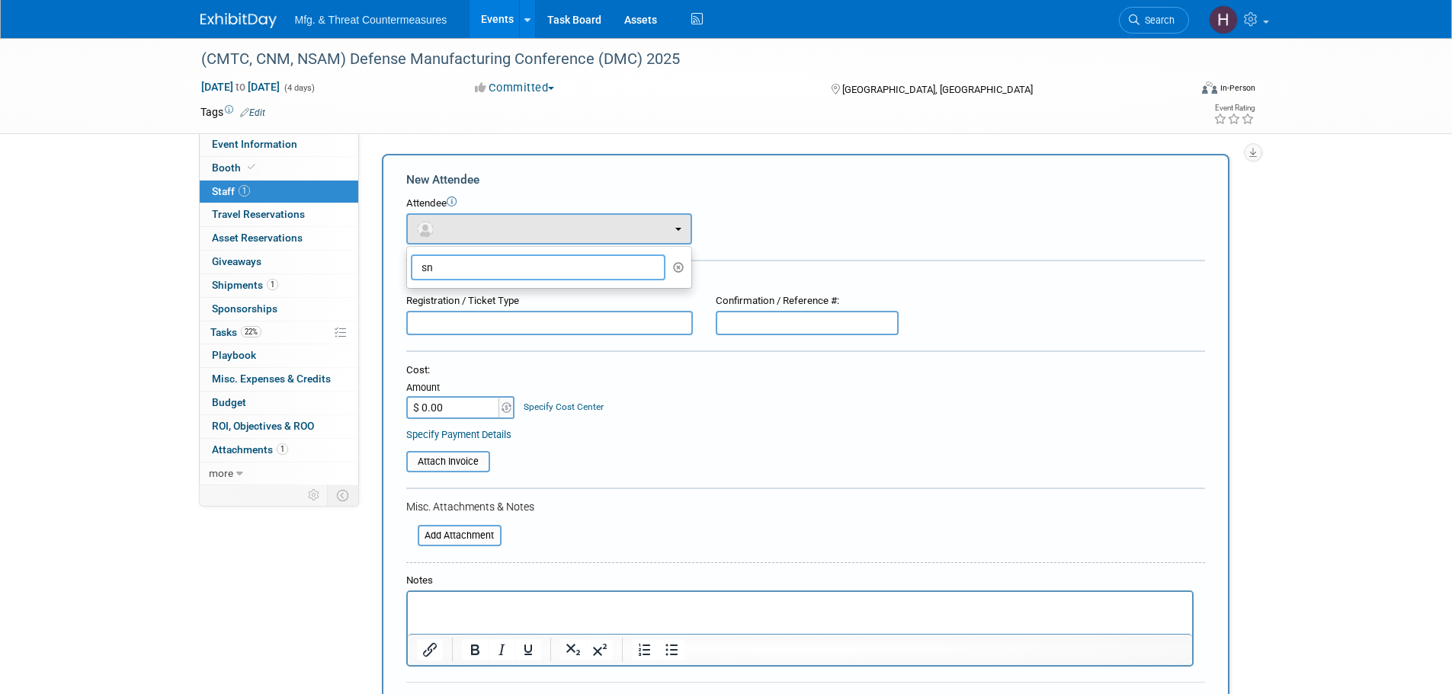
type input "s"
type input "h"
type input "b"
type input "gas"
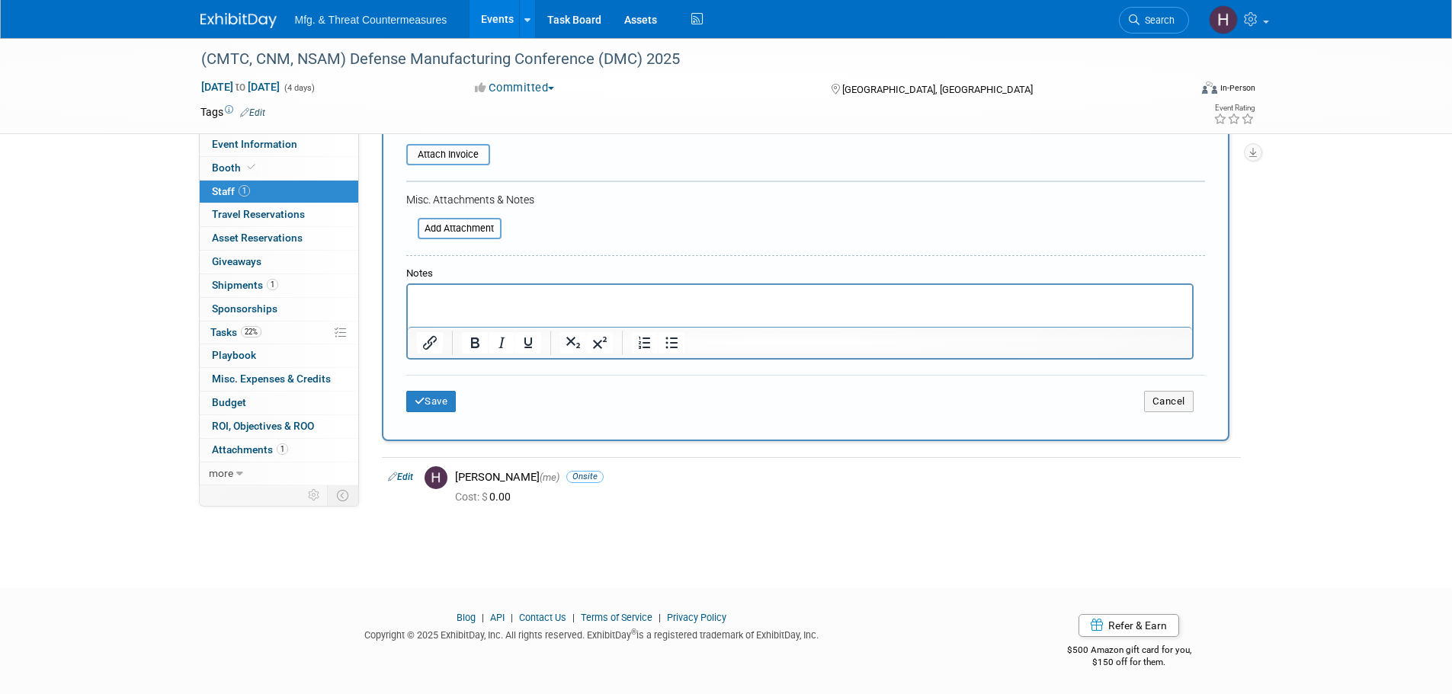
scroll to position [308, 0]
click at [1178, 406] on button "Cancel" at bounding box center [1169, 400] width 50 height 21
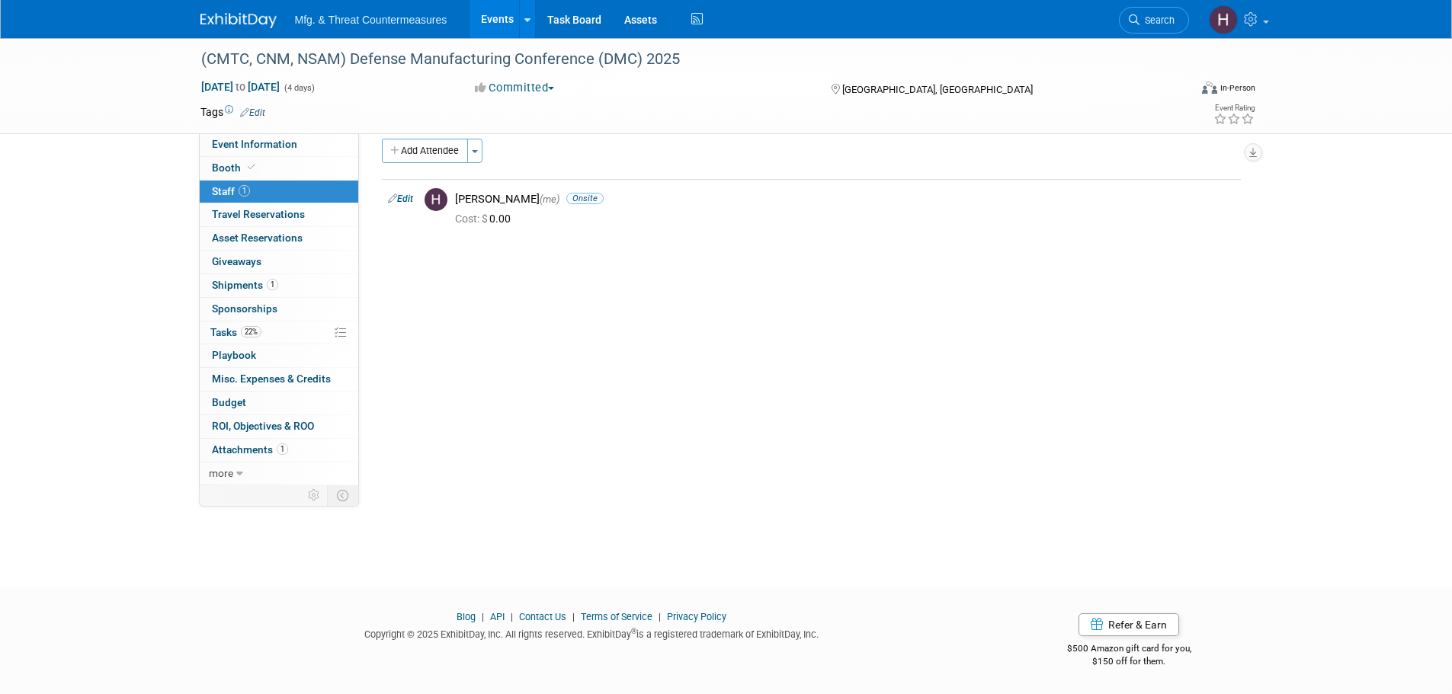
scroll to position [15, 0]
click at [291, 214] on span "Travel Reservations 0" at bounding box center [258, 214] width 93 height 12
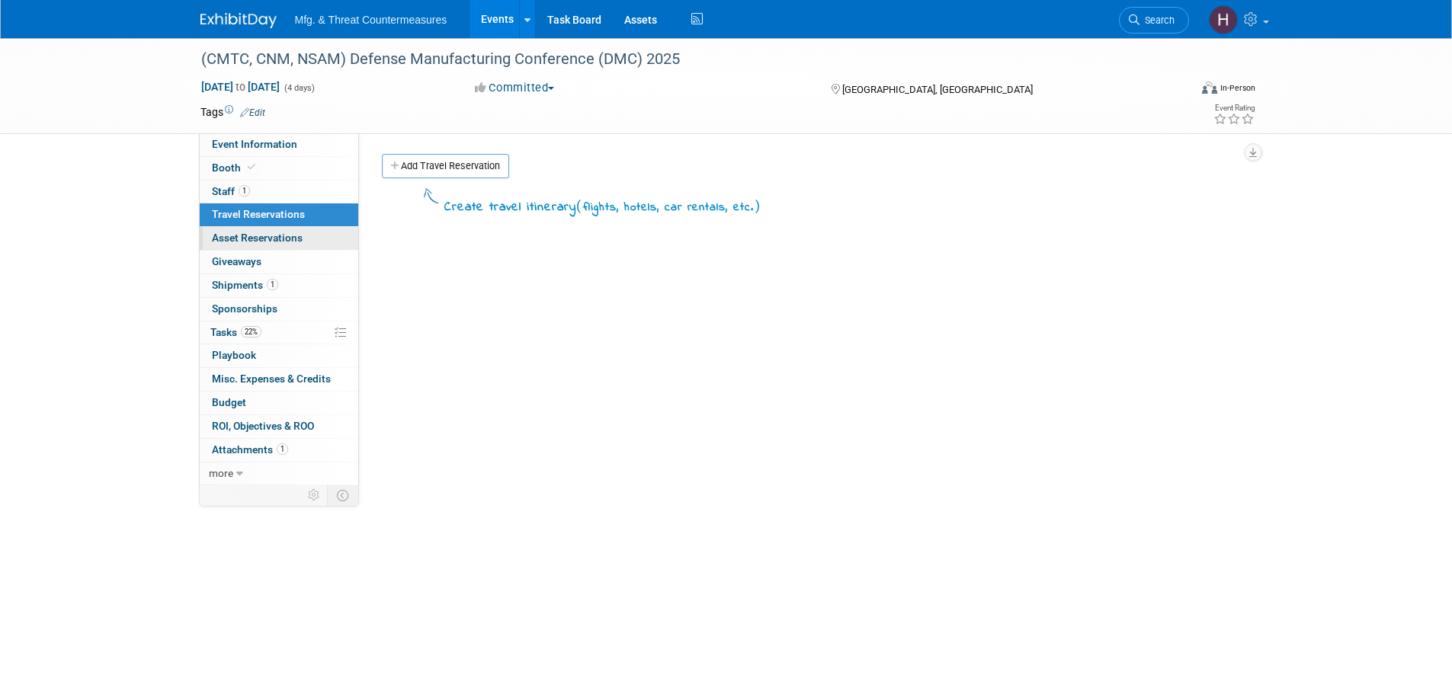
click at [260, 237] on span "Asset Reservations 0" at bounding box center [257, 238] width 91 height 12
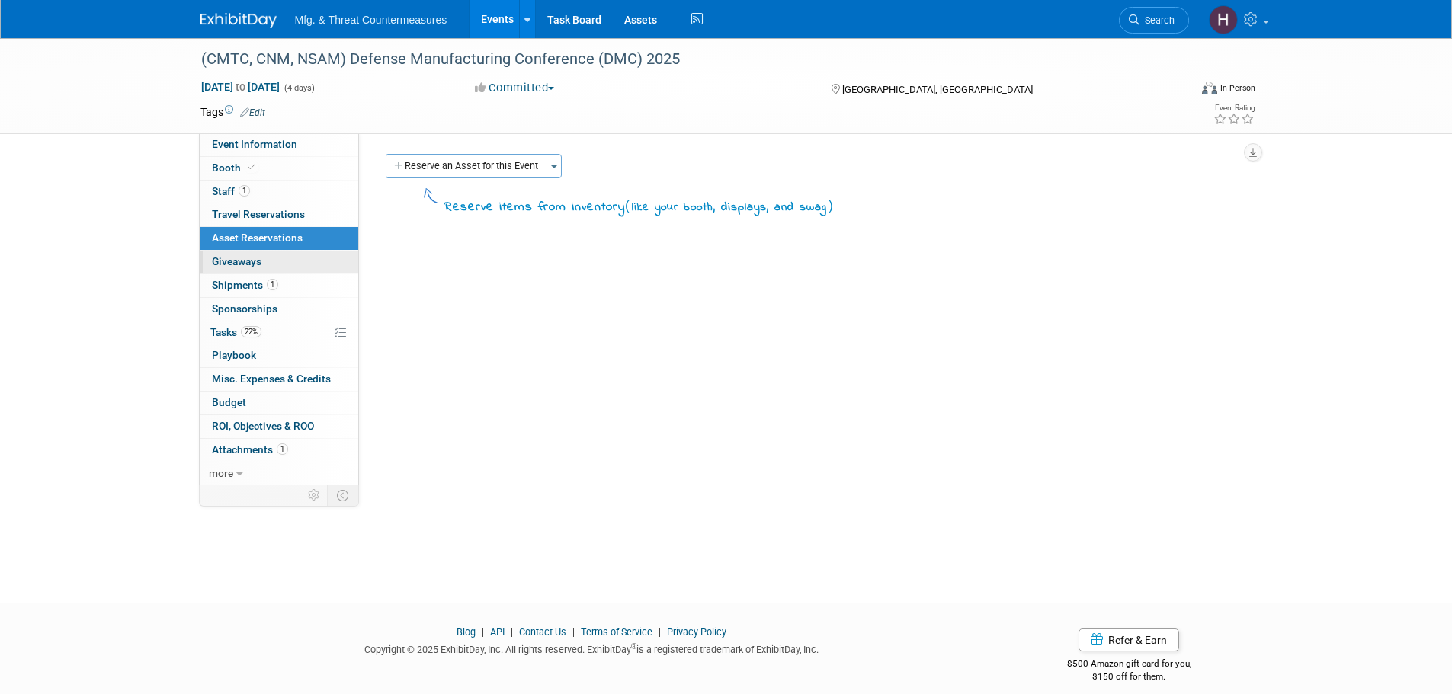
click at [259, 261] on span "Giveaways 0" at bounding box center [237, 261] width 50 height 12
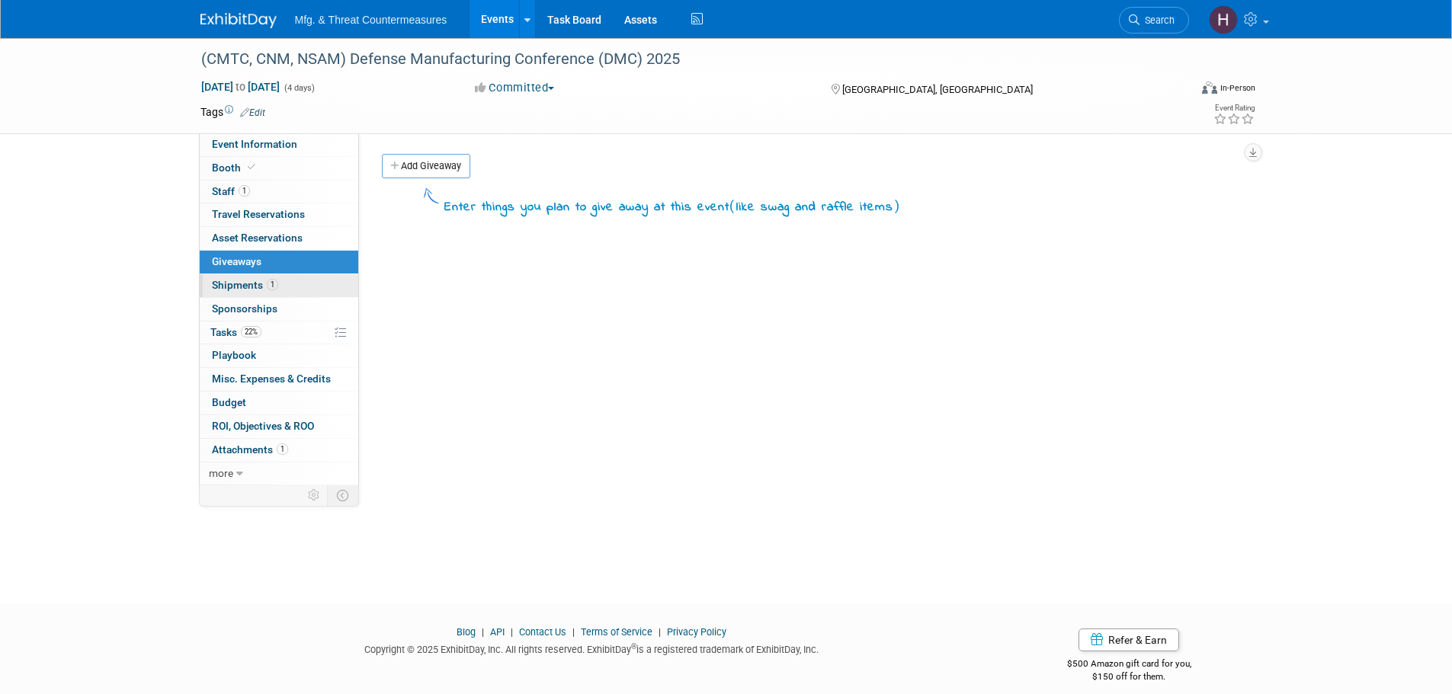
click at [242, 290] on span "Shipments 1" at bounding box center [245, 285] width 66 height 12
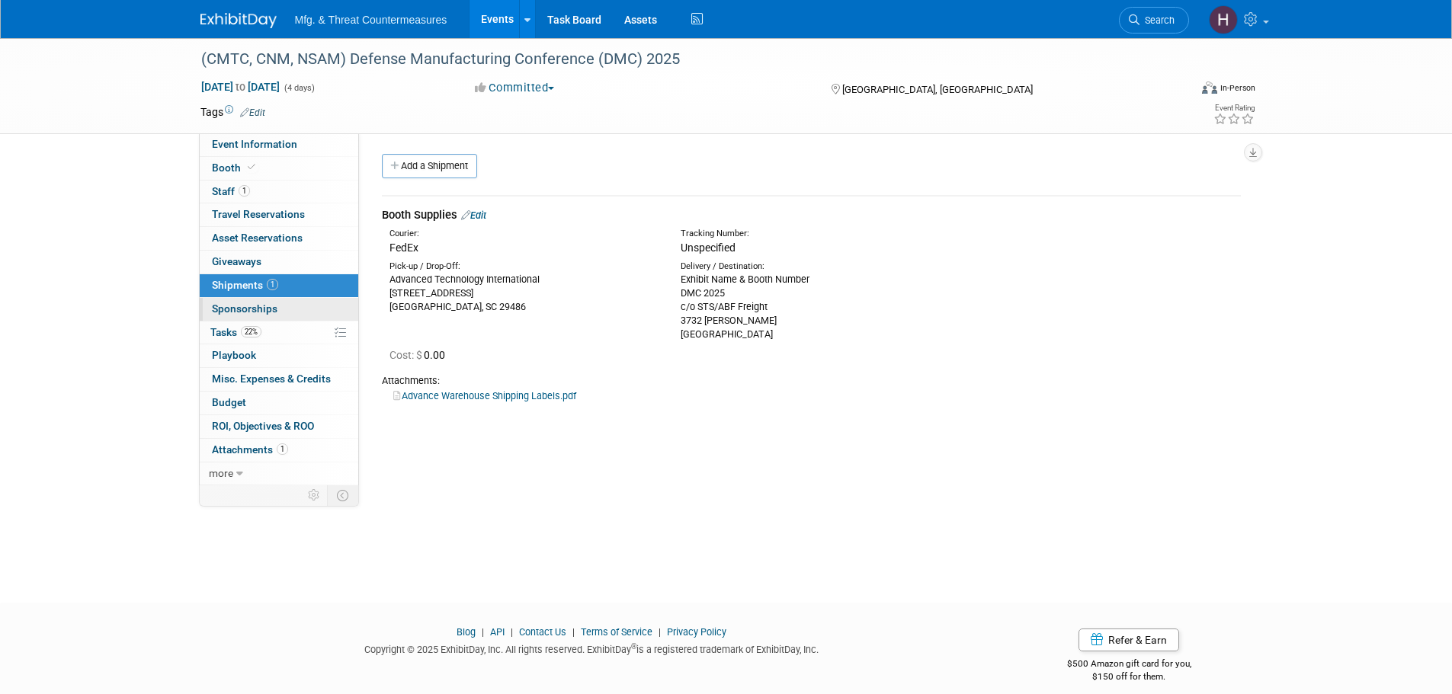
click at [232, 318] on link "0 Sponsorships 0" at bounding box center [279, 309] width 159 height 23
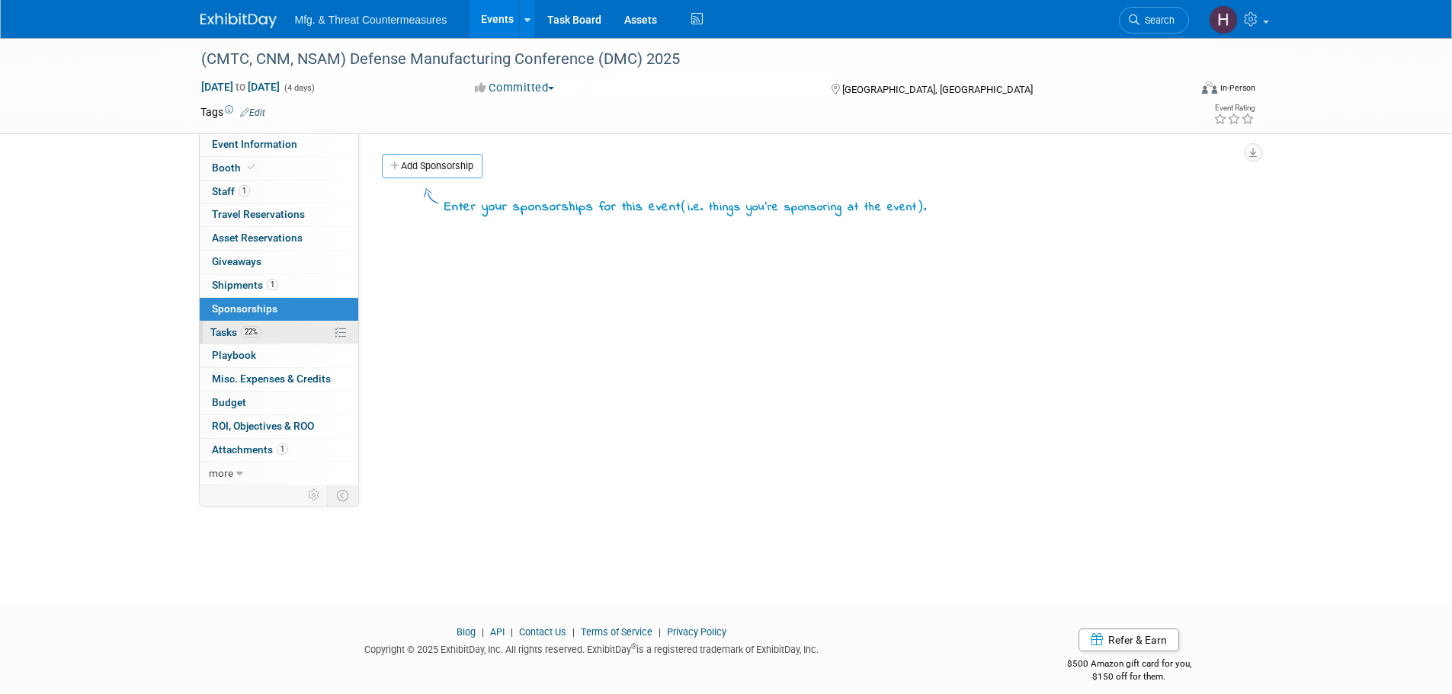
click at [227, 330] on span "Tasks 22%" at bounding box center [235, 332] width 51 height 12
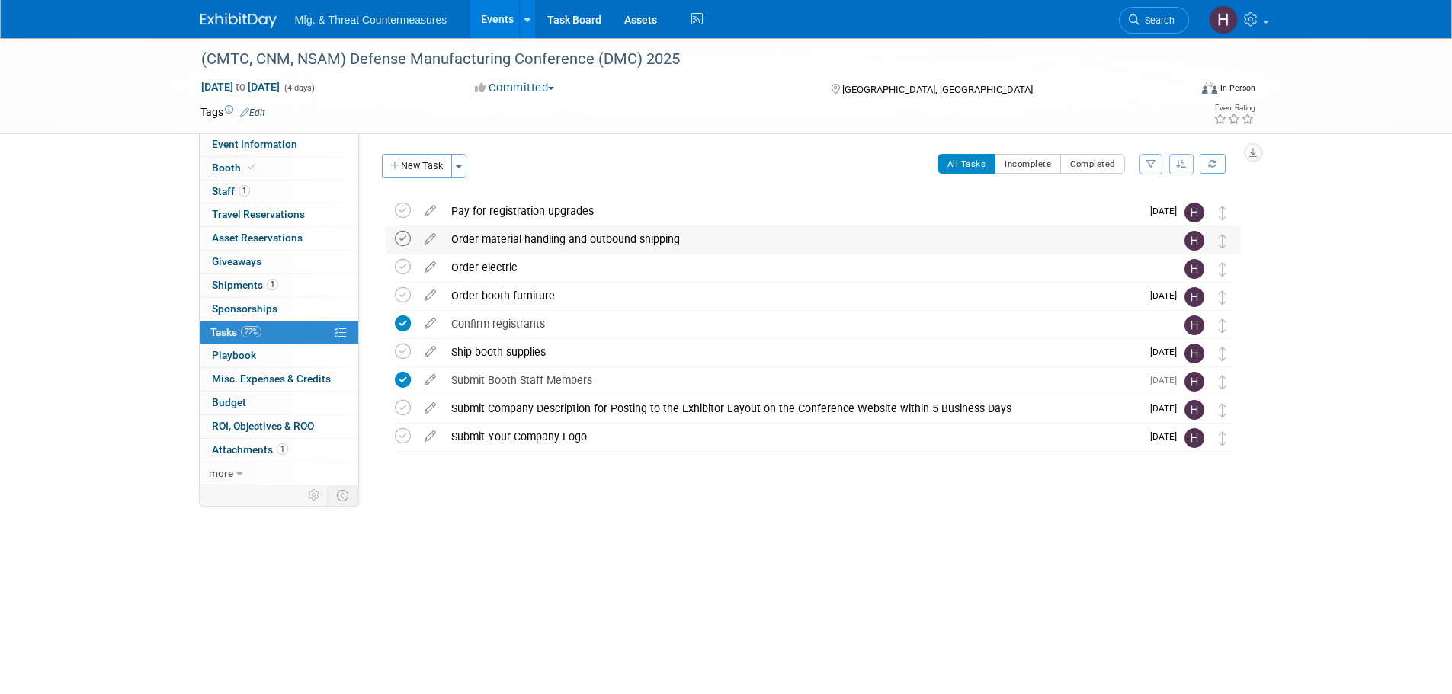
click at [402, 237] on icon at bounding box center [403, 239] width 16 height 16
click at [408, 297] on icon at bounding box center [403, 295] width 16 height 16
click at [278, 352] on link "0 Playbook 0" at bounding box center [279, 356] width 159 height 23
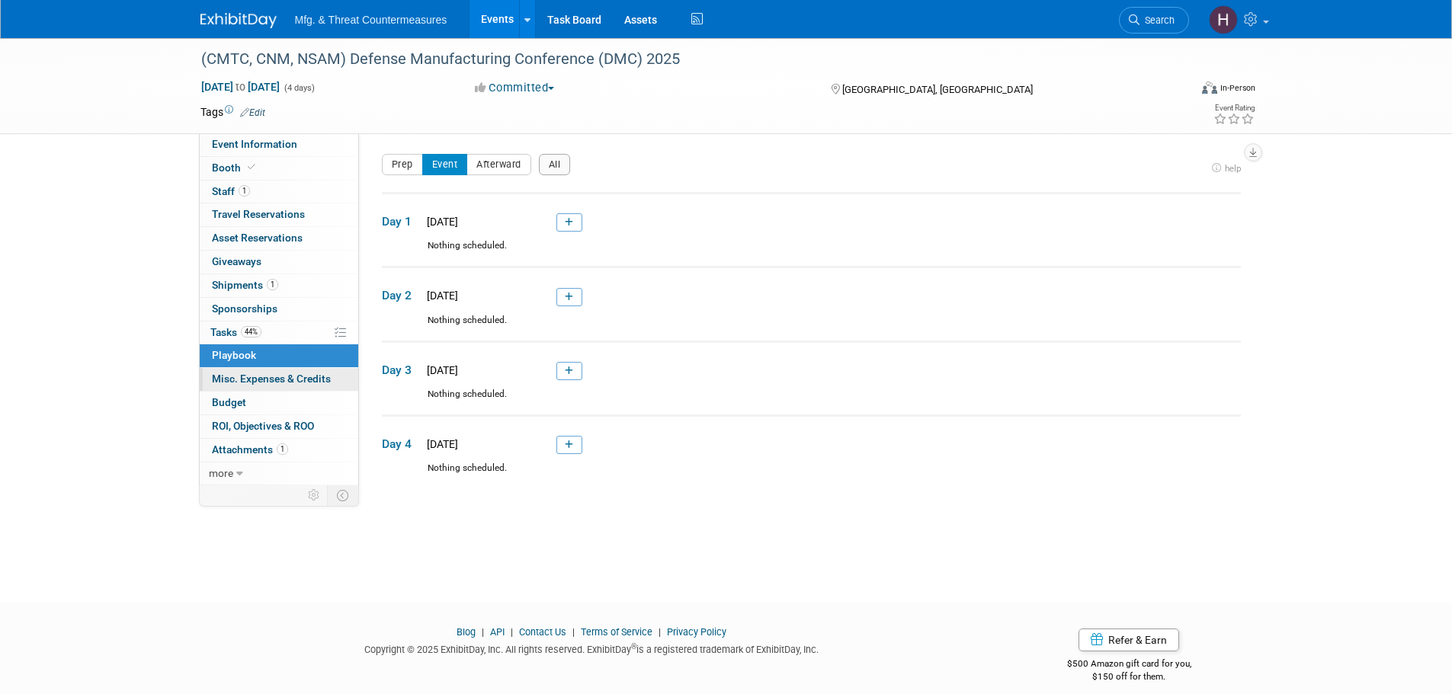
click at [246, 375] on span "Misc. Expenses & Credits 0" at bounding box center [271, 379] width 119 height 12
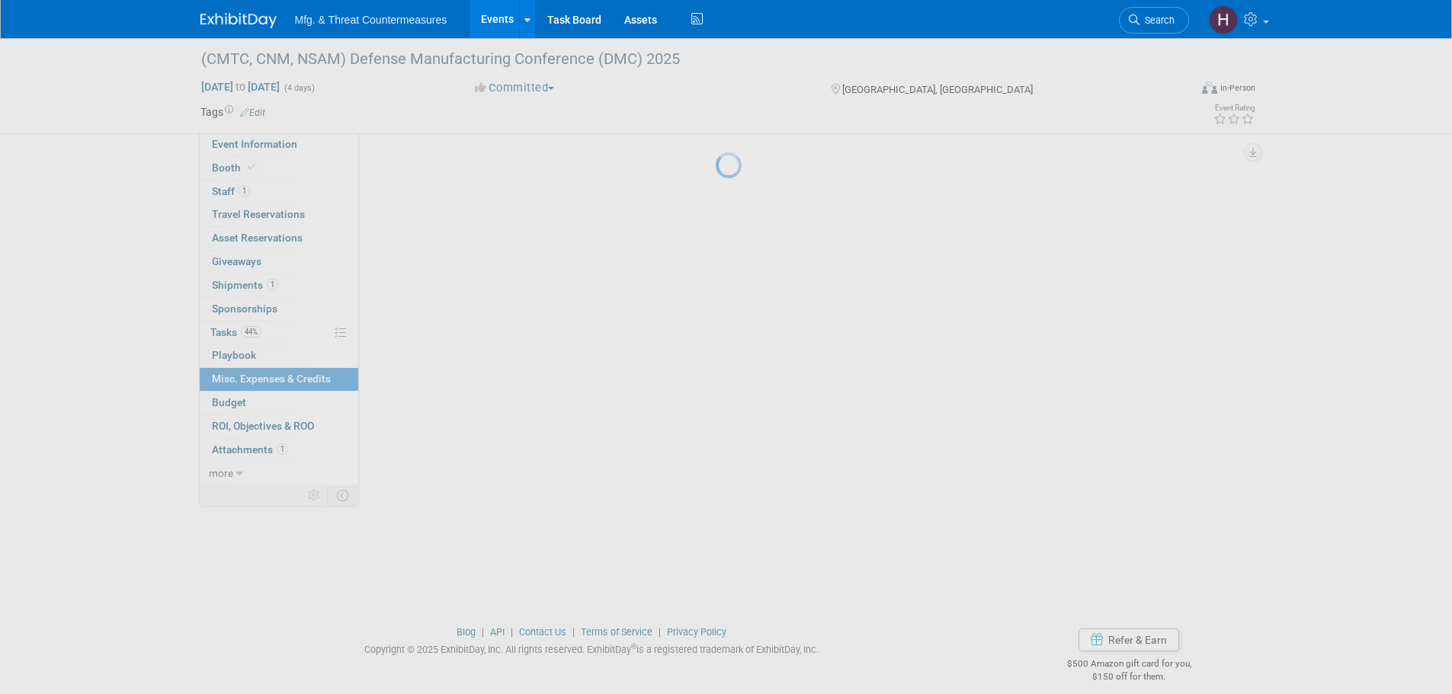
click at [716, 375] on div at bounding box center [726, 347] width 21 height 694
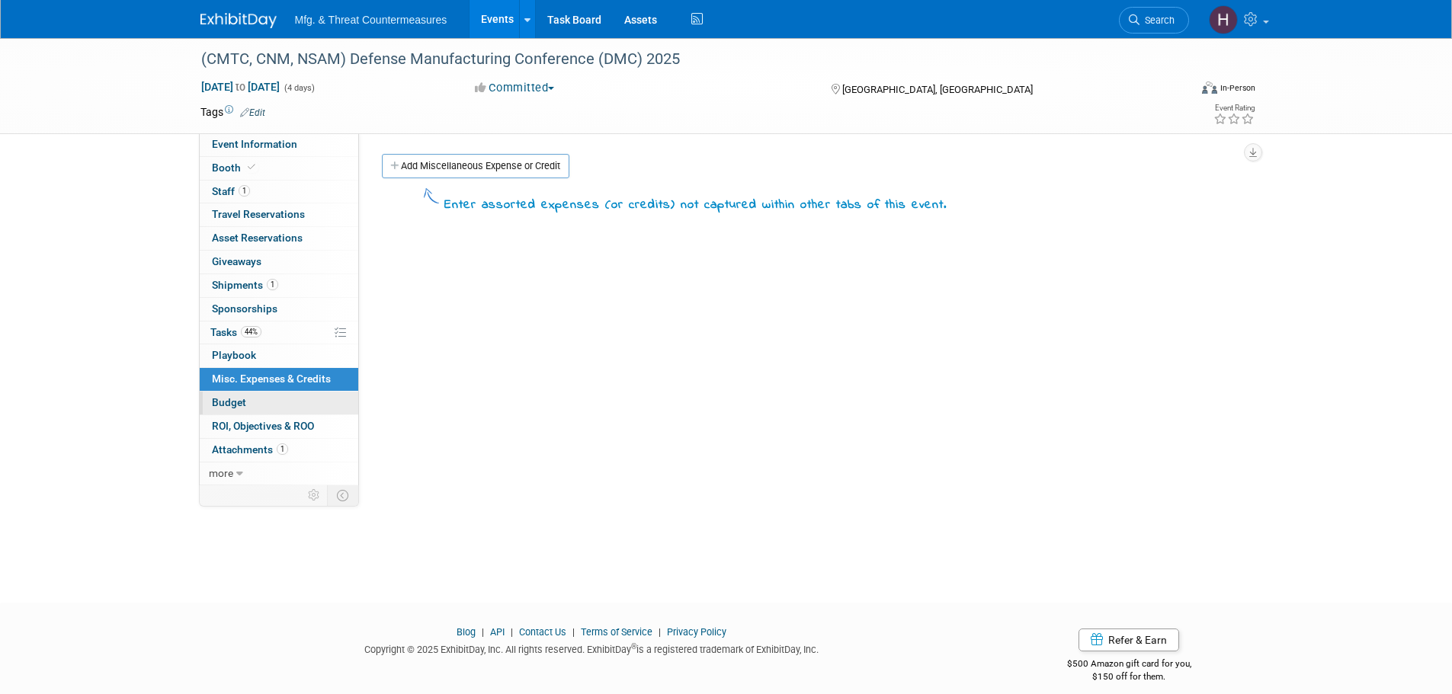
click at [243, 406] on span "Budget" at bounding box center [229, 402] width 34 height 12
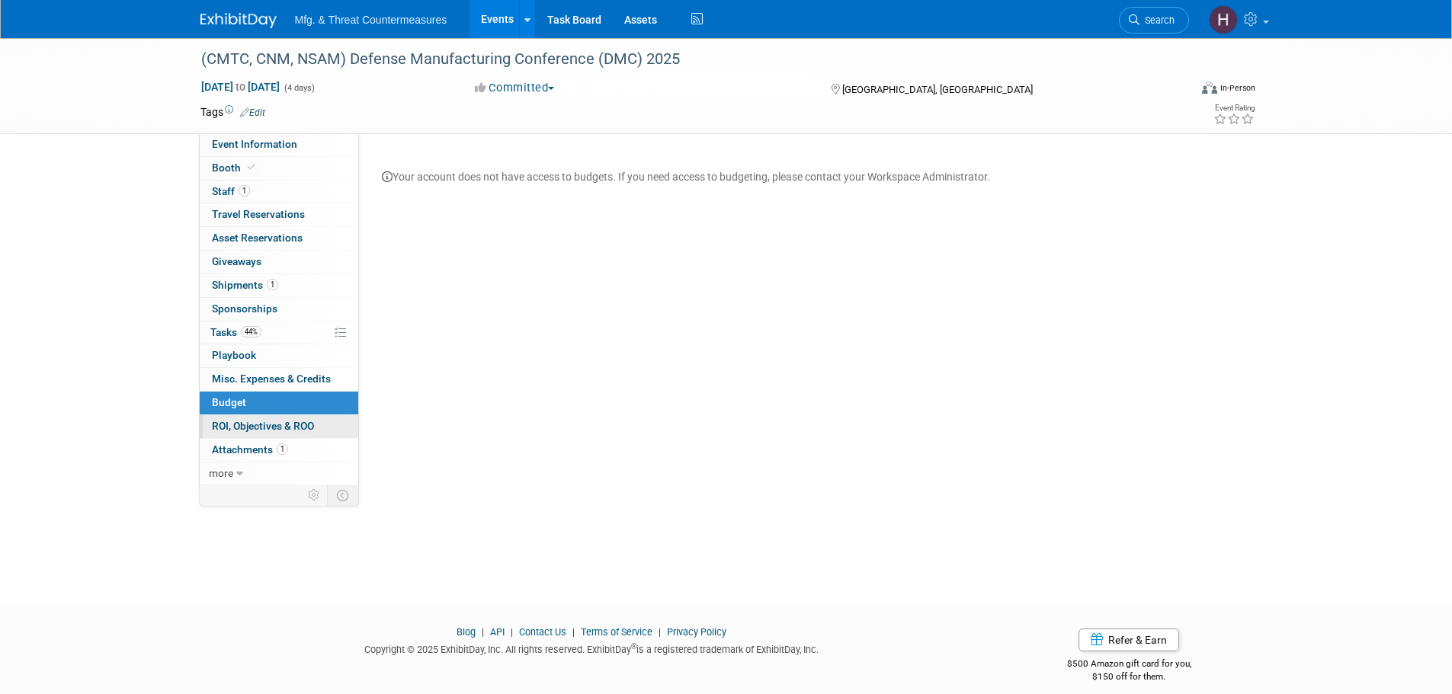
click at [248, 437] on link "0 ROI, Objectives & ROO 0" at bounding box center [279, 426] width 159 height 23
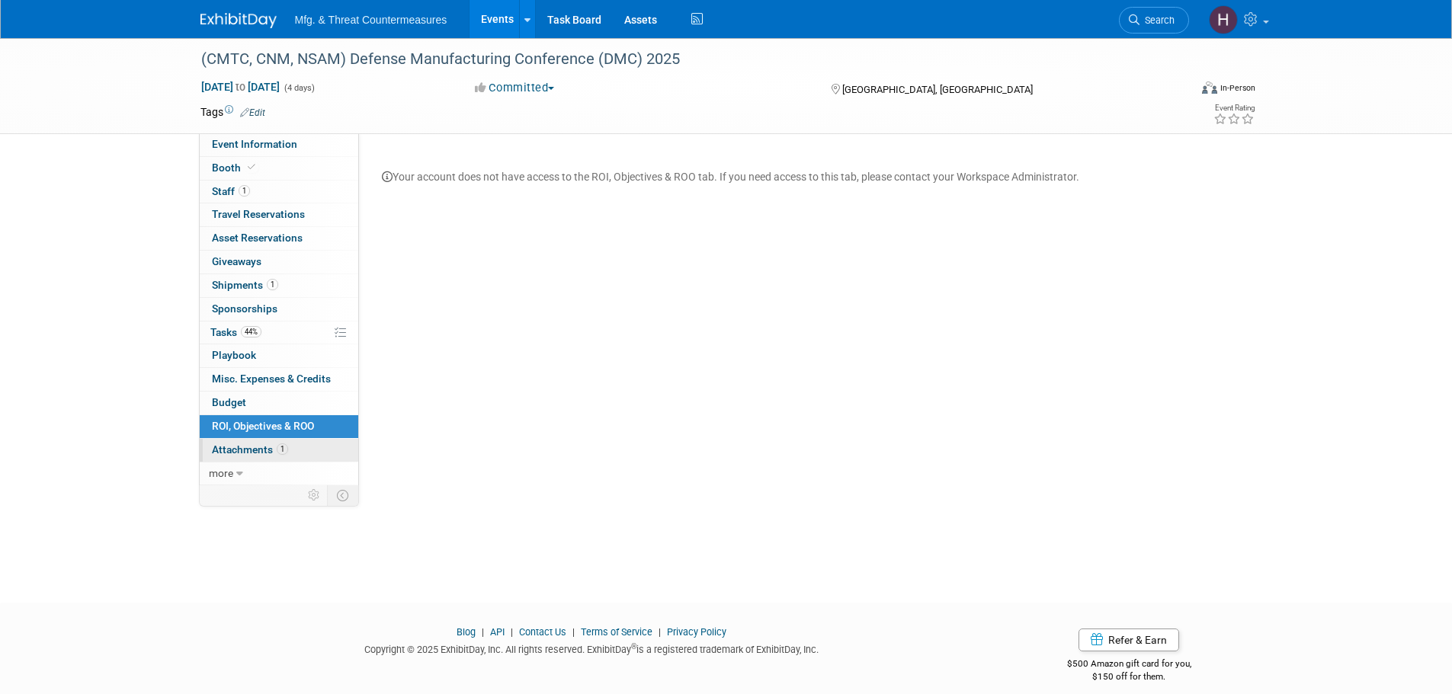
click at [239, 453] on span "Attachments 1" at bounding box center [250, 450] width 76 height 12
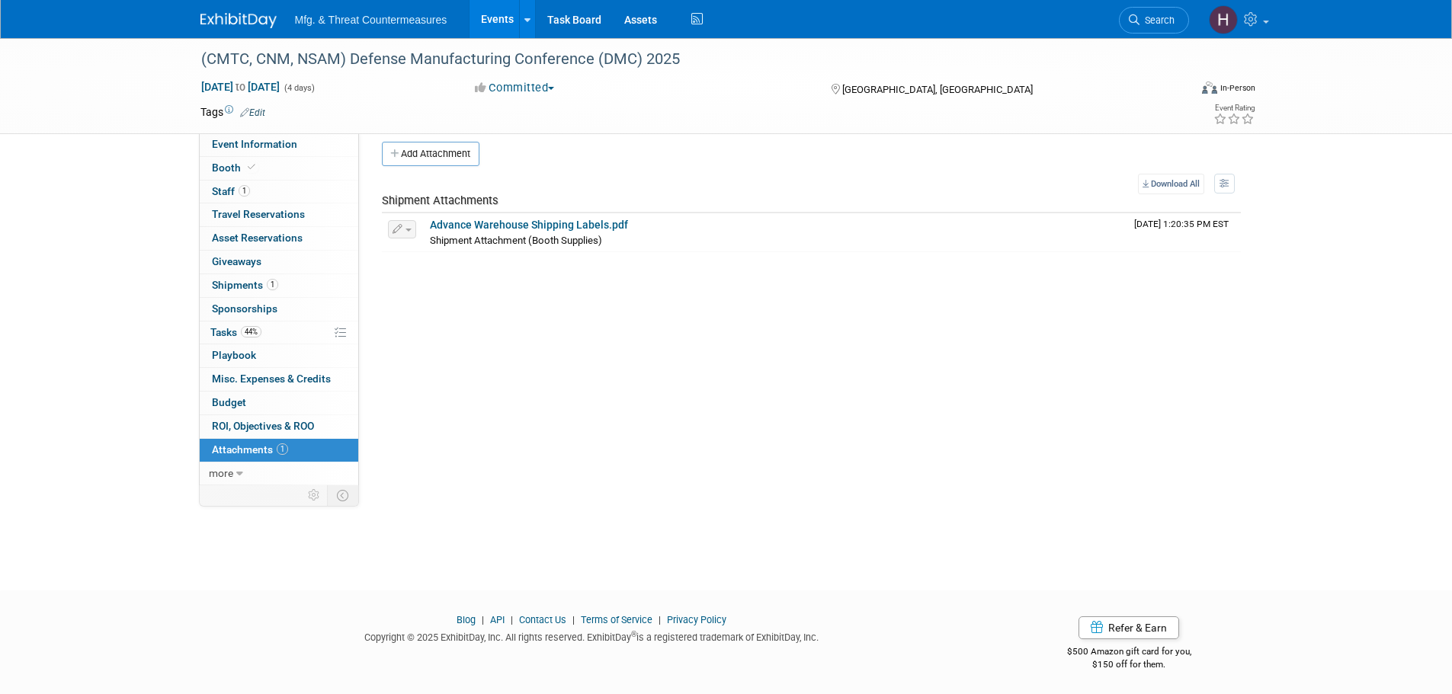
scroll to position [15, 0]
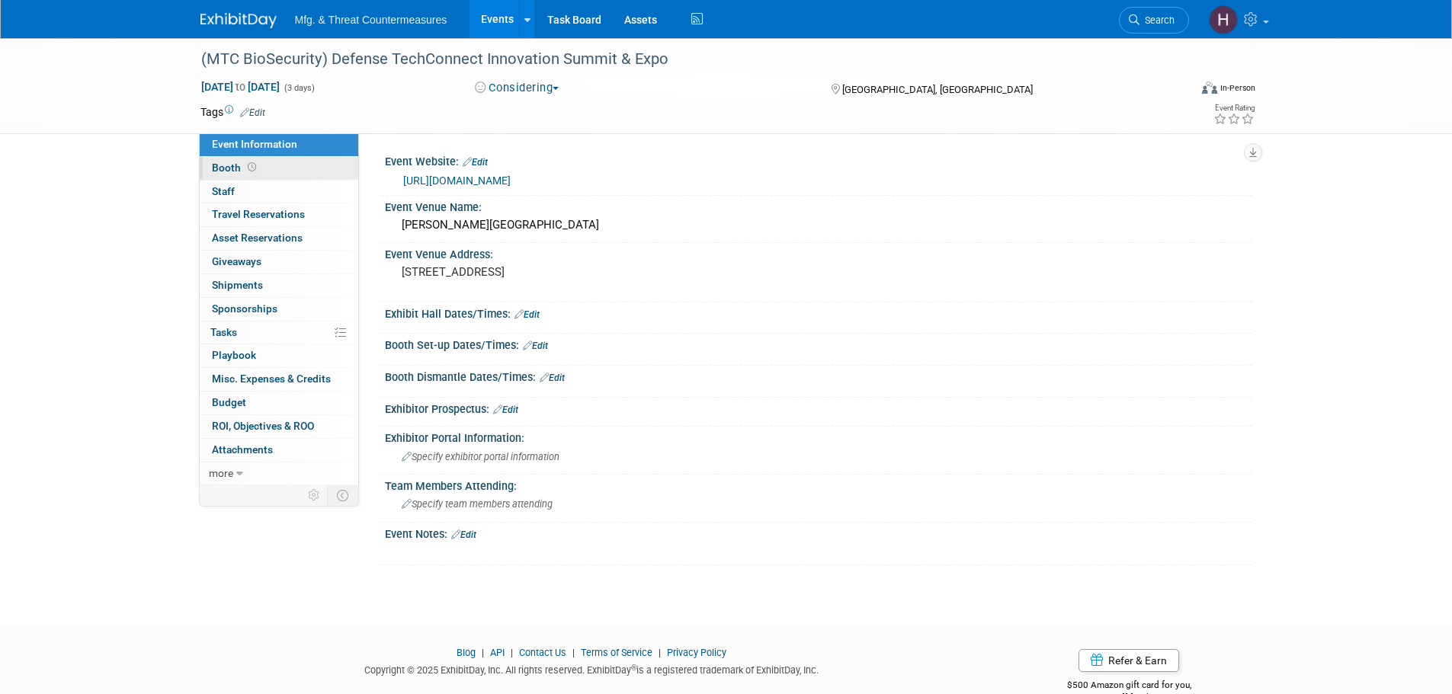
click at [255, 158] on link "Booth" at bounding box center [279, 168] width 159 height 23
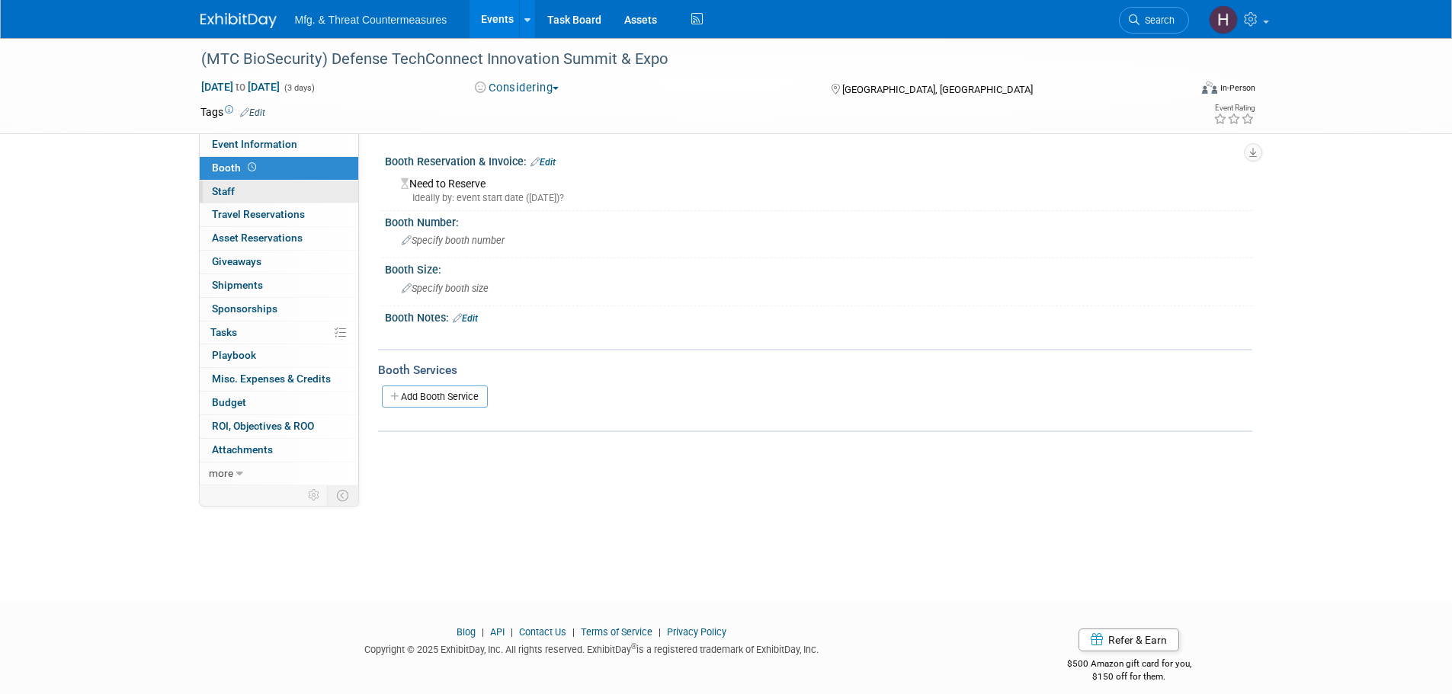
click at [215, 189] on span "Staff 0" at bounding box center [223, 191] width 23 height 12
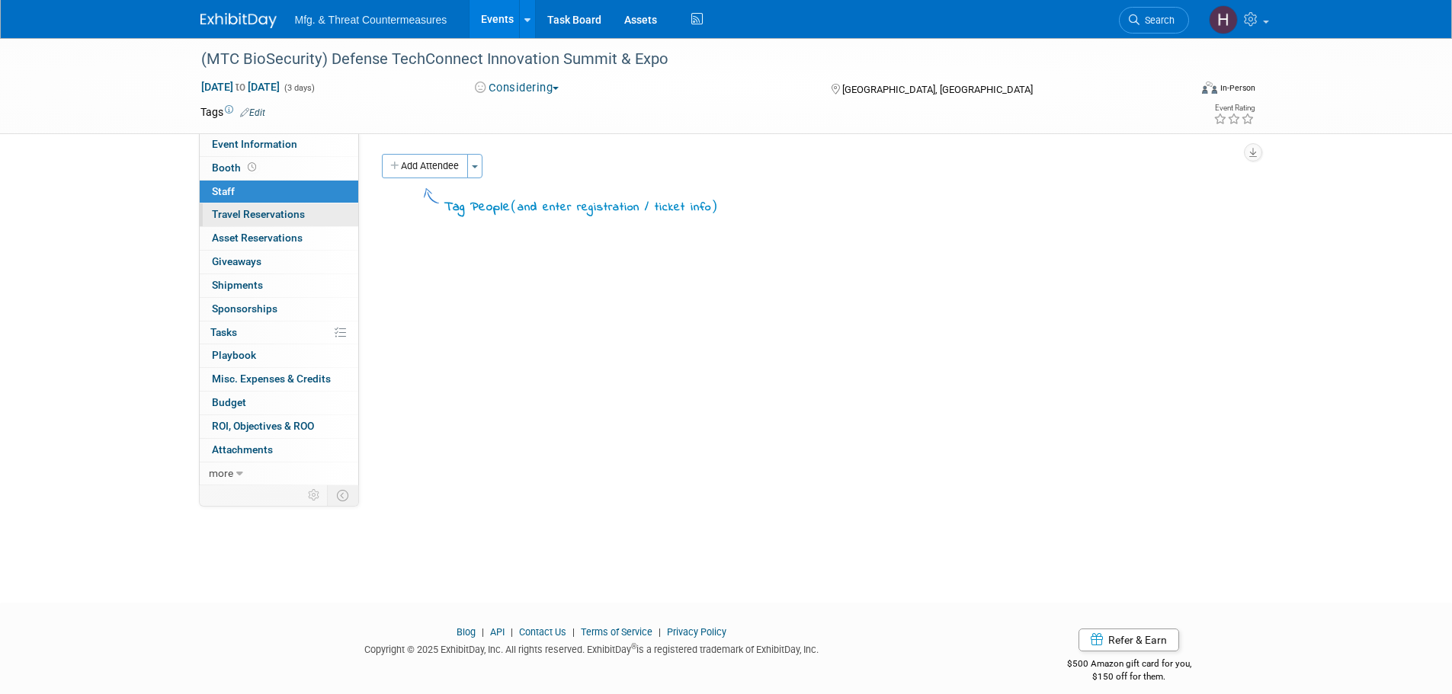
click at [257, 220] on span "Travel Reservations 0" at bounding box center [258, 214] width 93 height 12
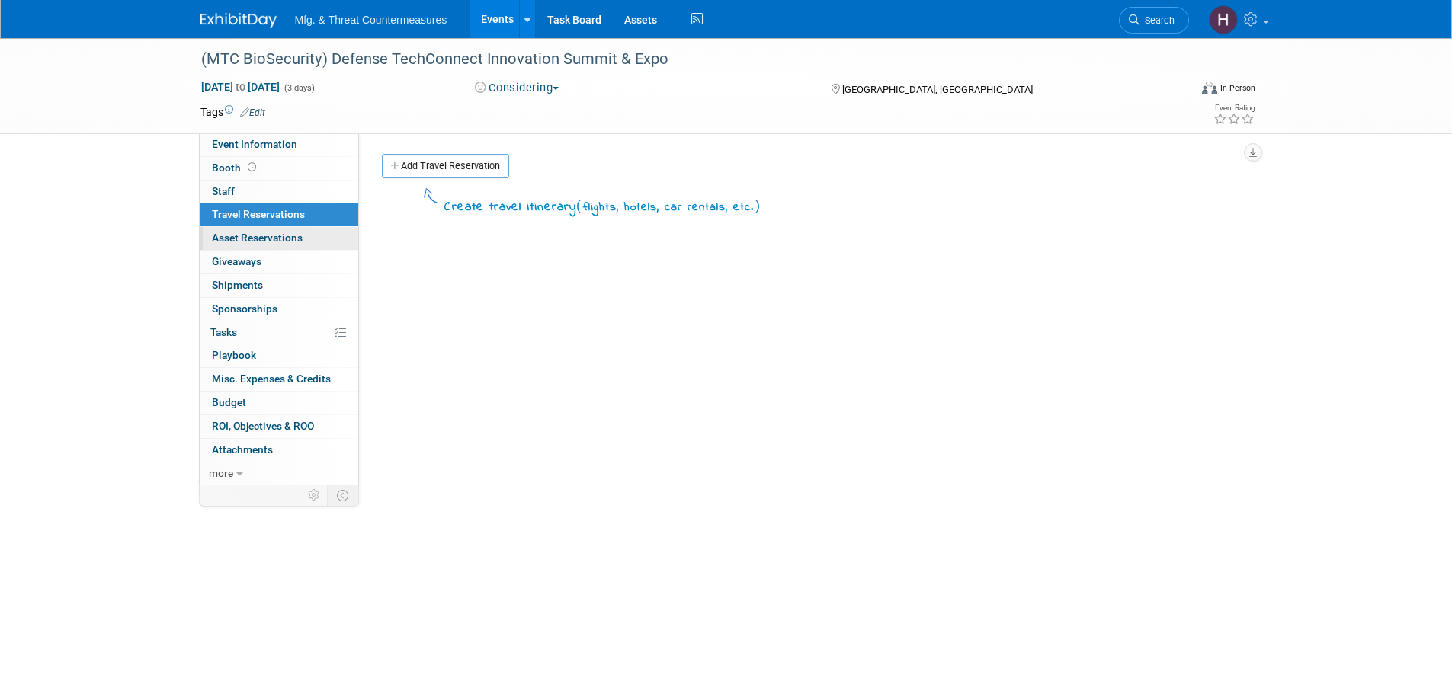
click at [249, 244] on span "Asset Reservations 0" at bounding box center [257, 238] width 91 height 12
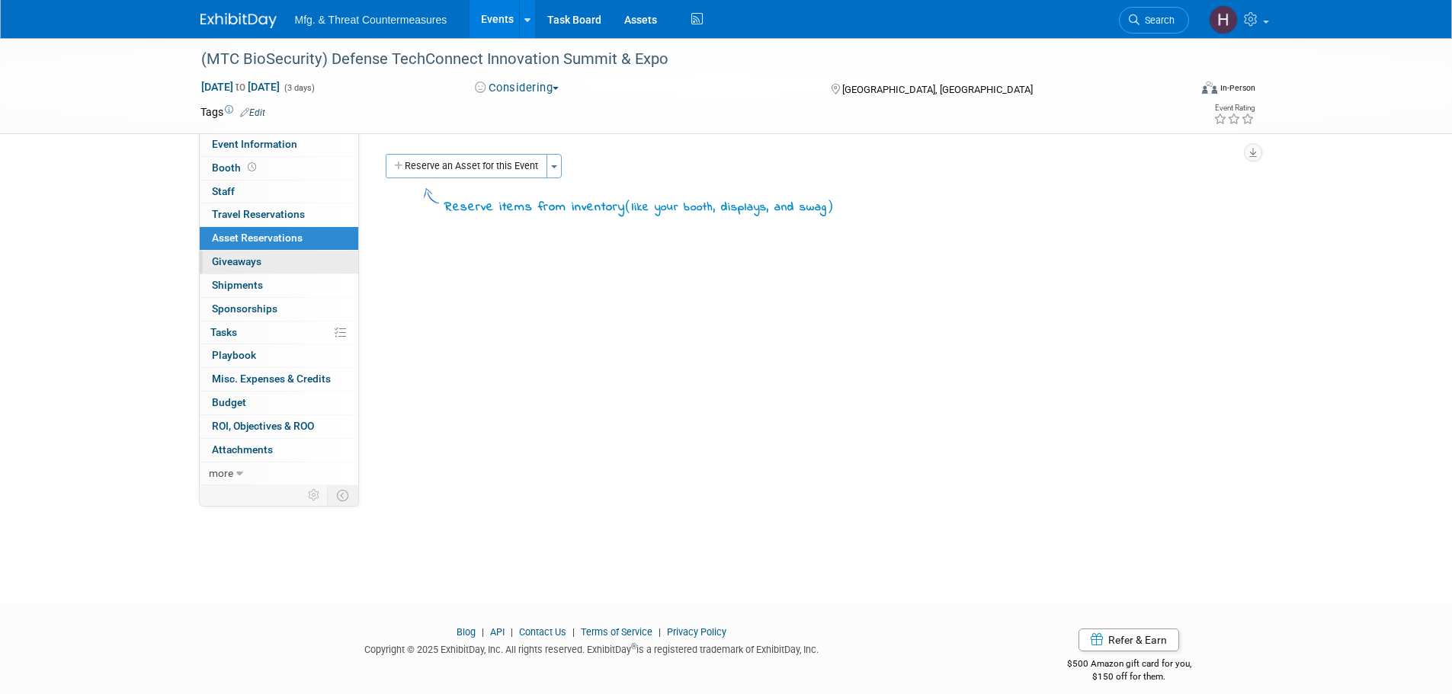
click at [245, 267] on span "Giveaways 0" at bounding box center [237, 261] width 50 height 12
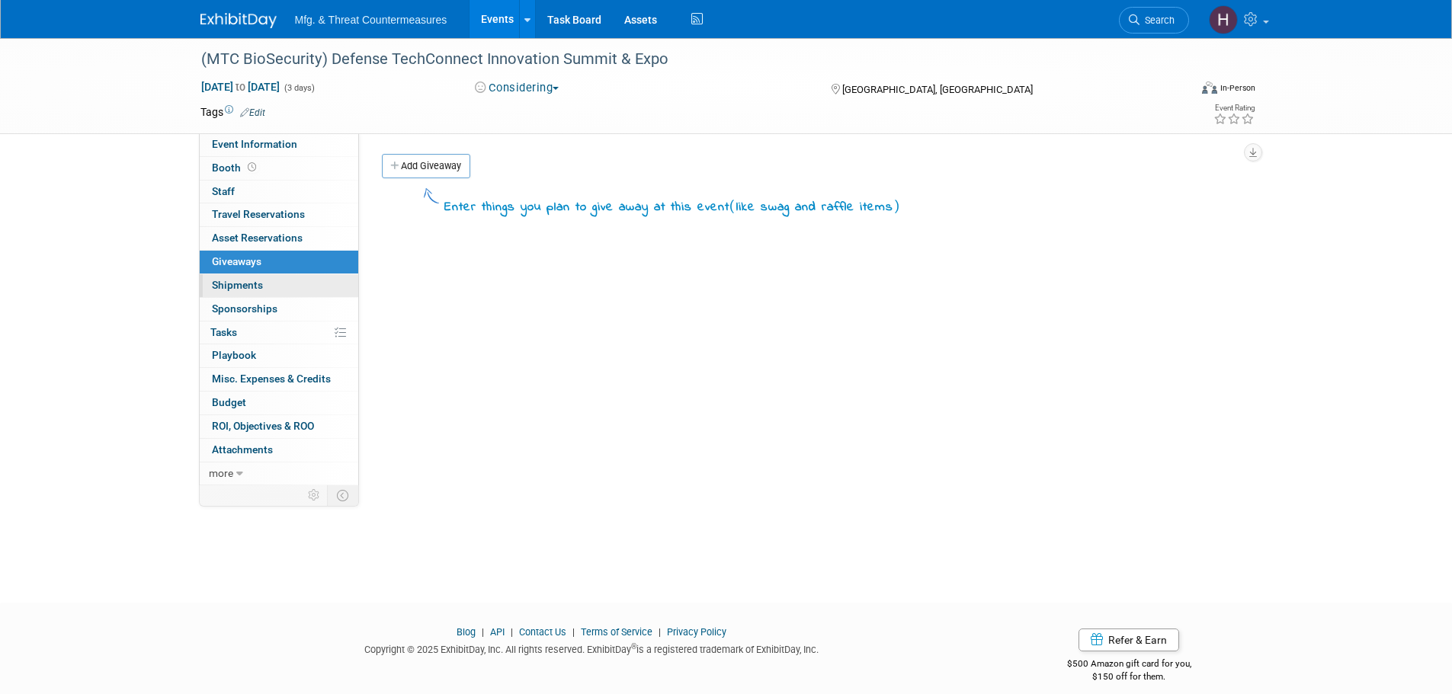
click at [229, 289] on span "Shipments 0" at bounding box center [237, 285] width 51 height 12
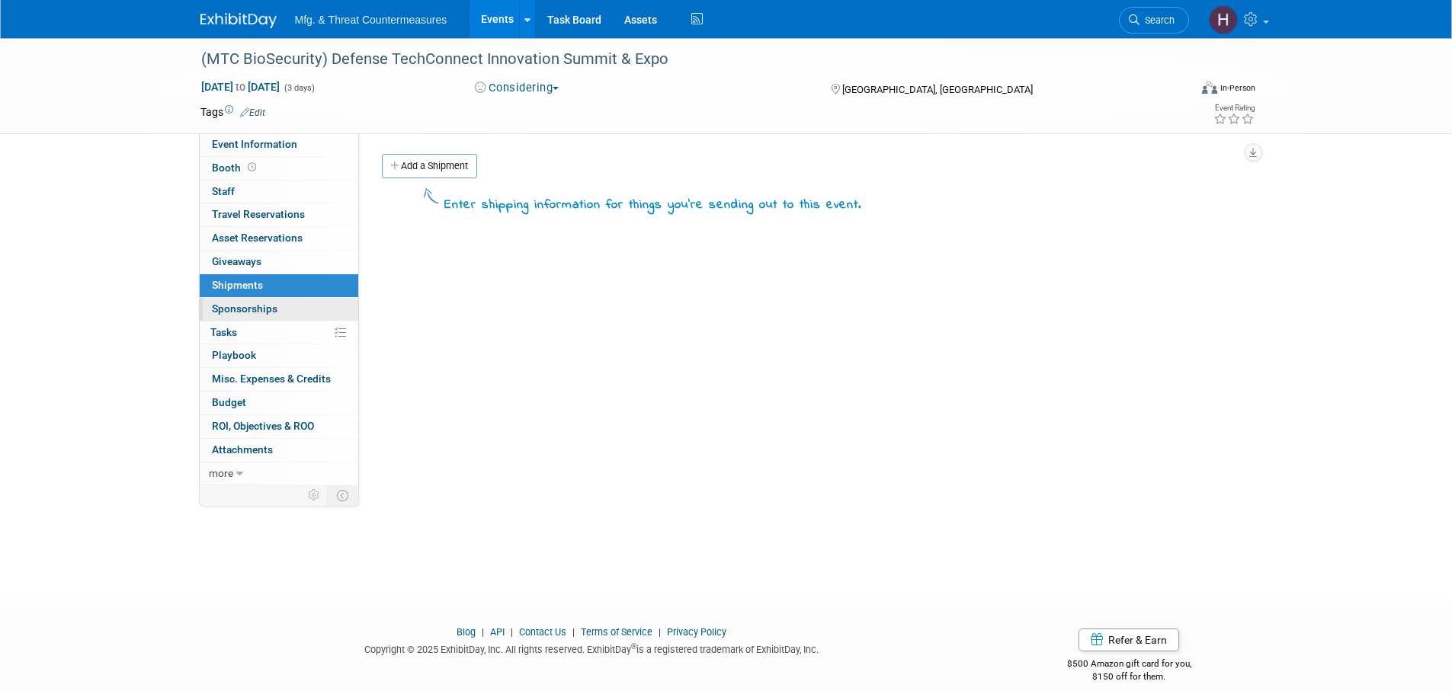
click at [253, 314] on span "Sponsorships 0" at bounding box center [245, 309] width 66 height 12
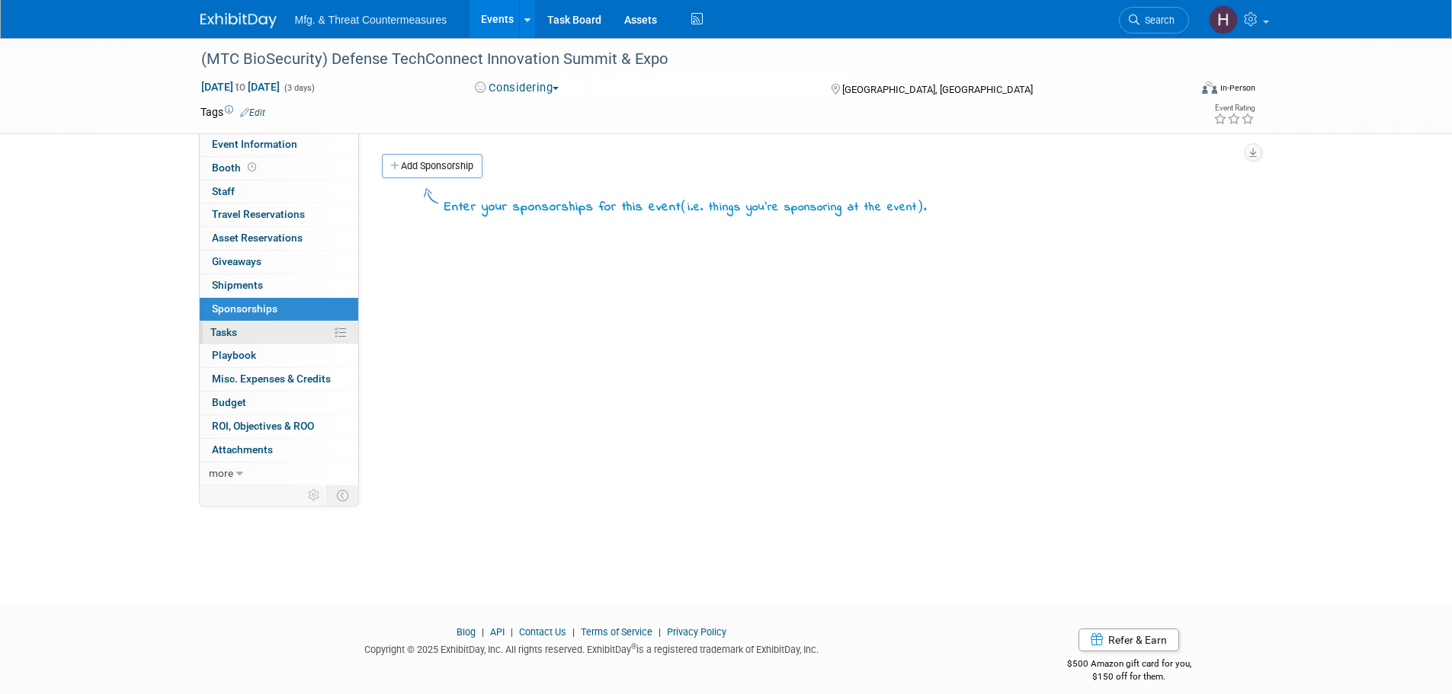
click at [245, 335] on link "0% Tasks 0%" at bounding box center [279, 333] width 159 height 23
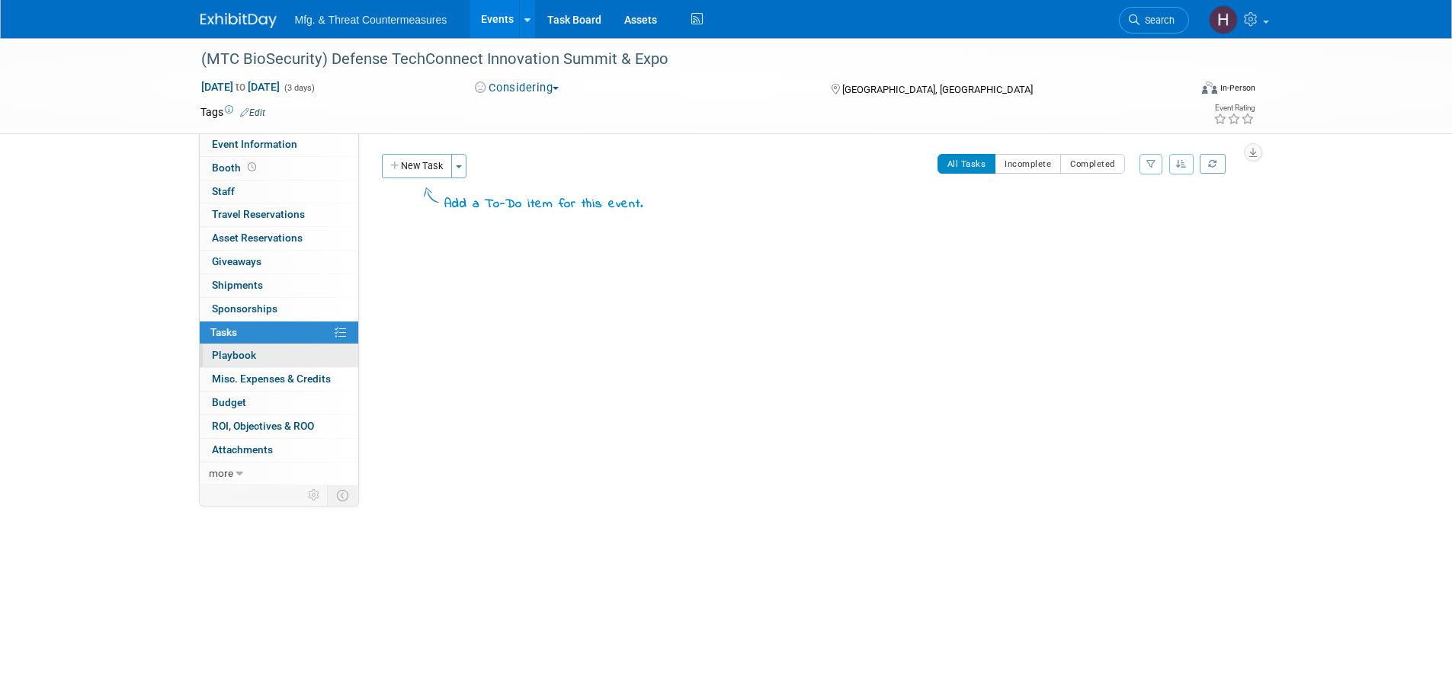
click at [237, 351] on span "Playbook 0" at bounding box center [234, 355] width 44 height 12
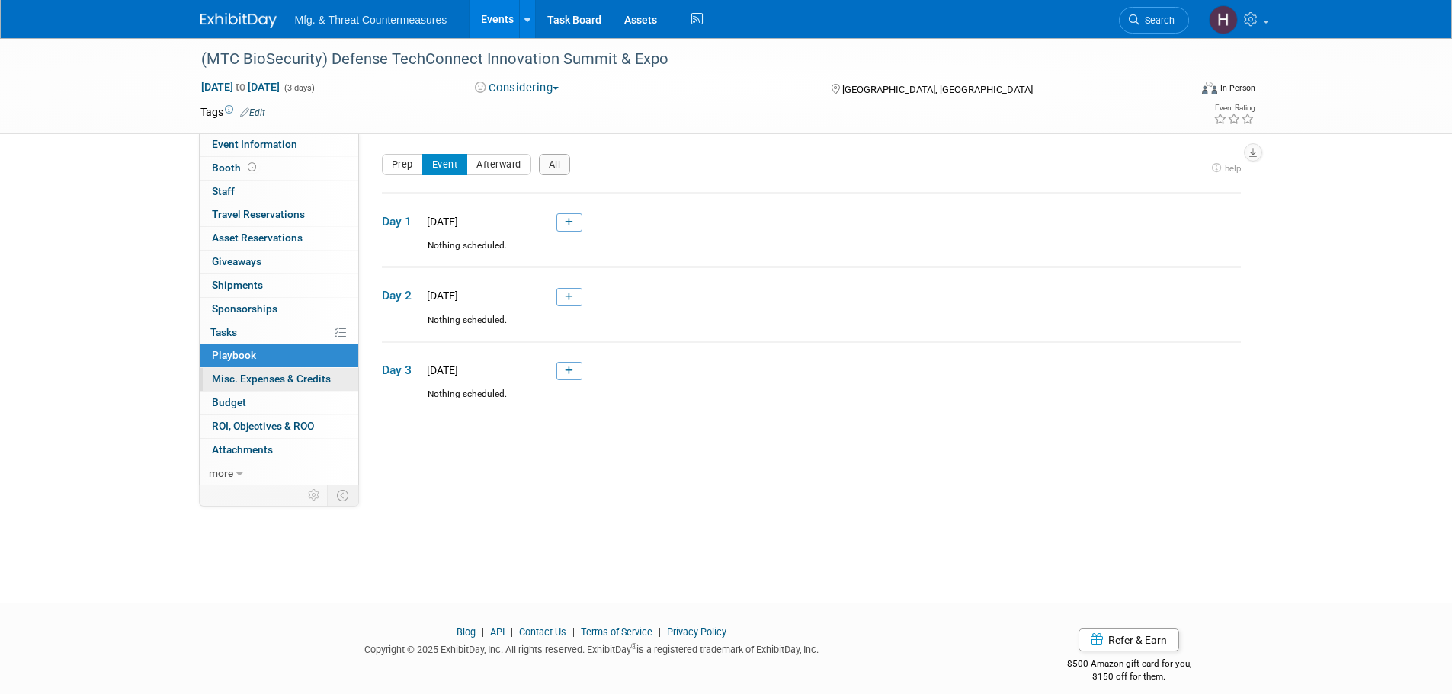
click at [236, 381] on span "Misc. Expenses & Credits 0" at bounding box center [271, 379] width 119 height 12
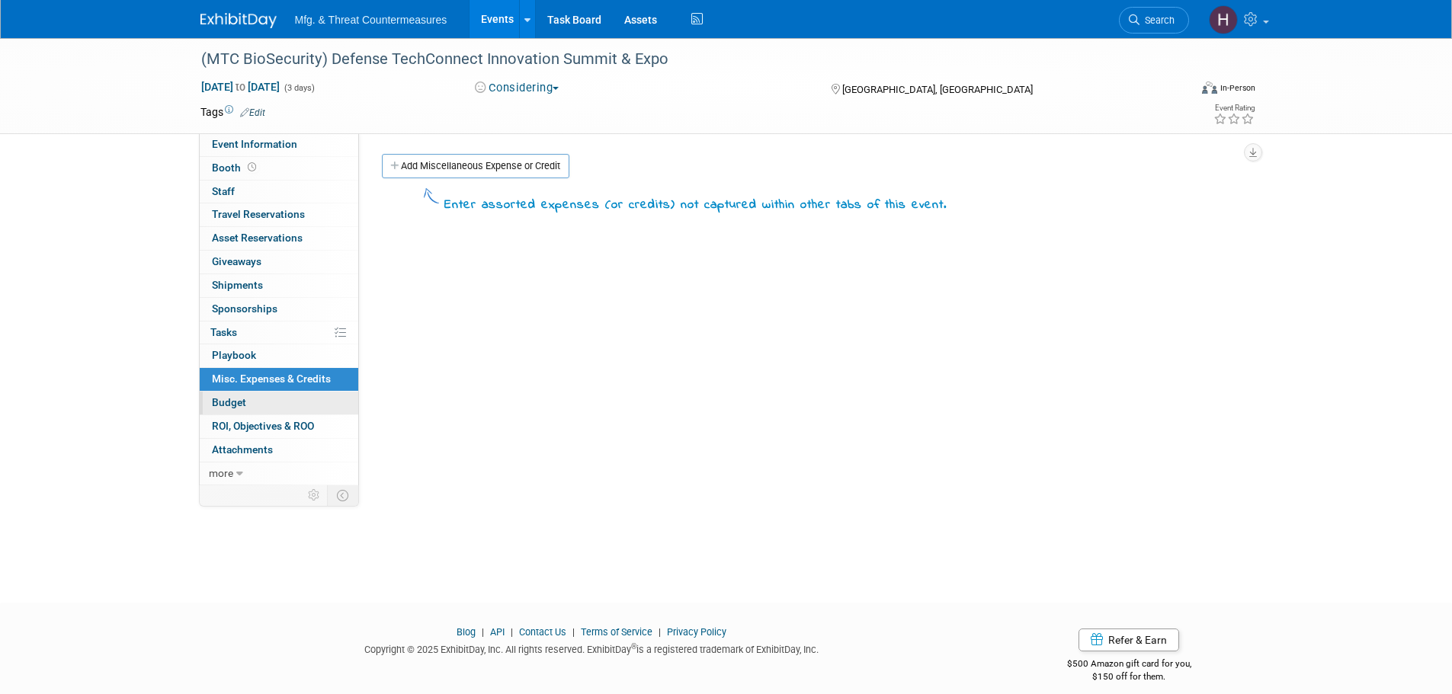
click at [223, 406] on span "Budget" at bounding box center [229, 402] width 34 height 12
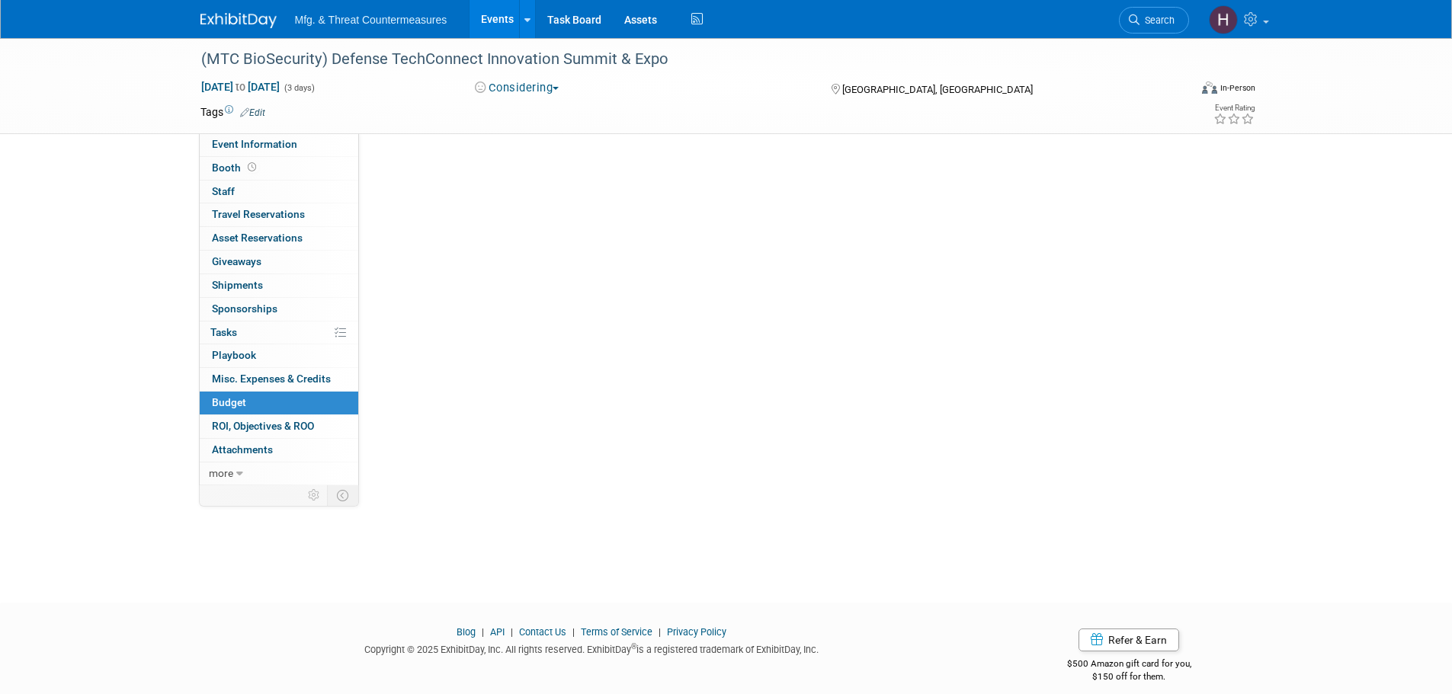
click at [223, 406] on span "Budget" at bounding box center [229, 402] width 34 height 12
click at [224, 434] on link "0 ROI, Objectives & ROO 0" at bounding box center [279, 426] width 159 height 23
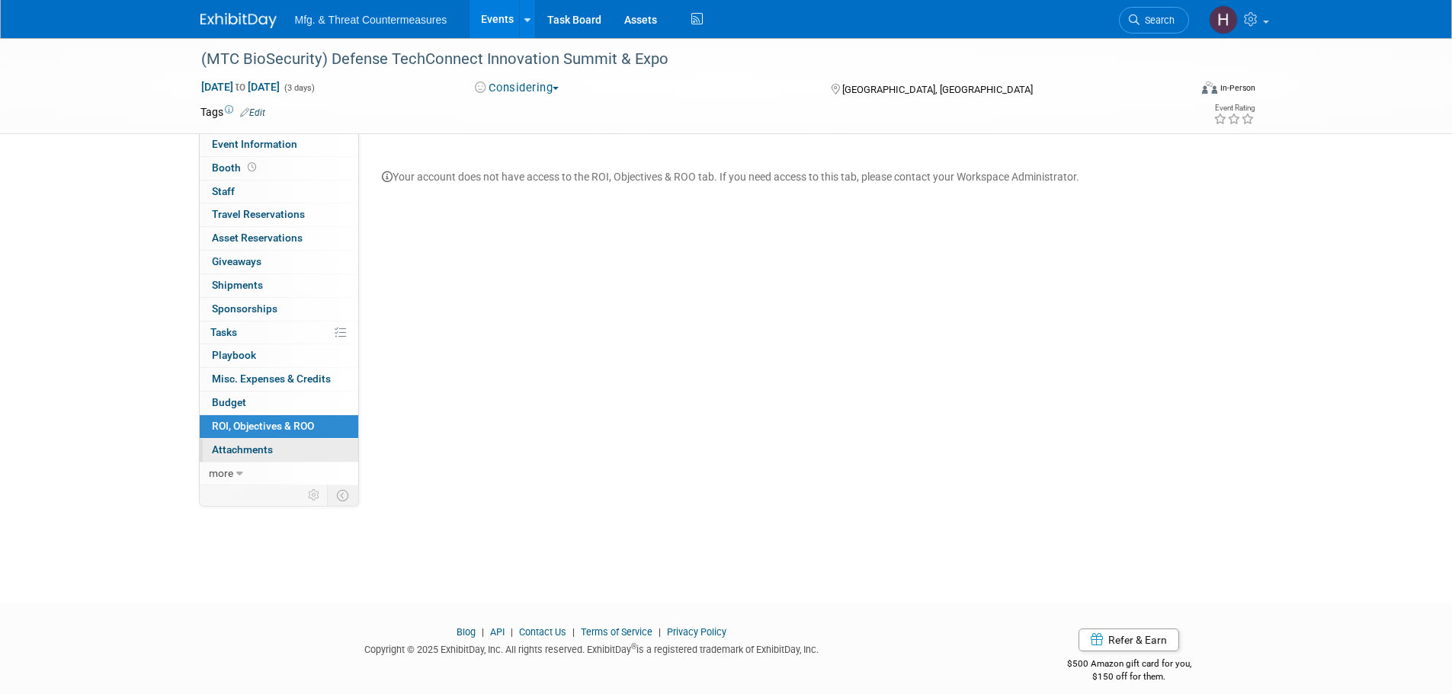
click at [222, 457] on link "0 Attachments 0" at bounding box center [279, 450] width 159 height 23
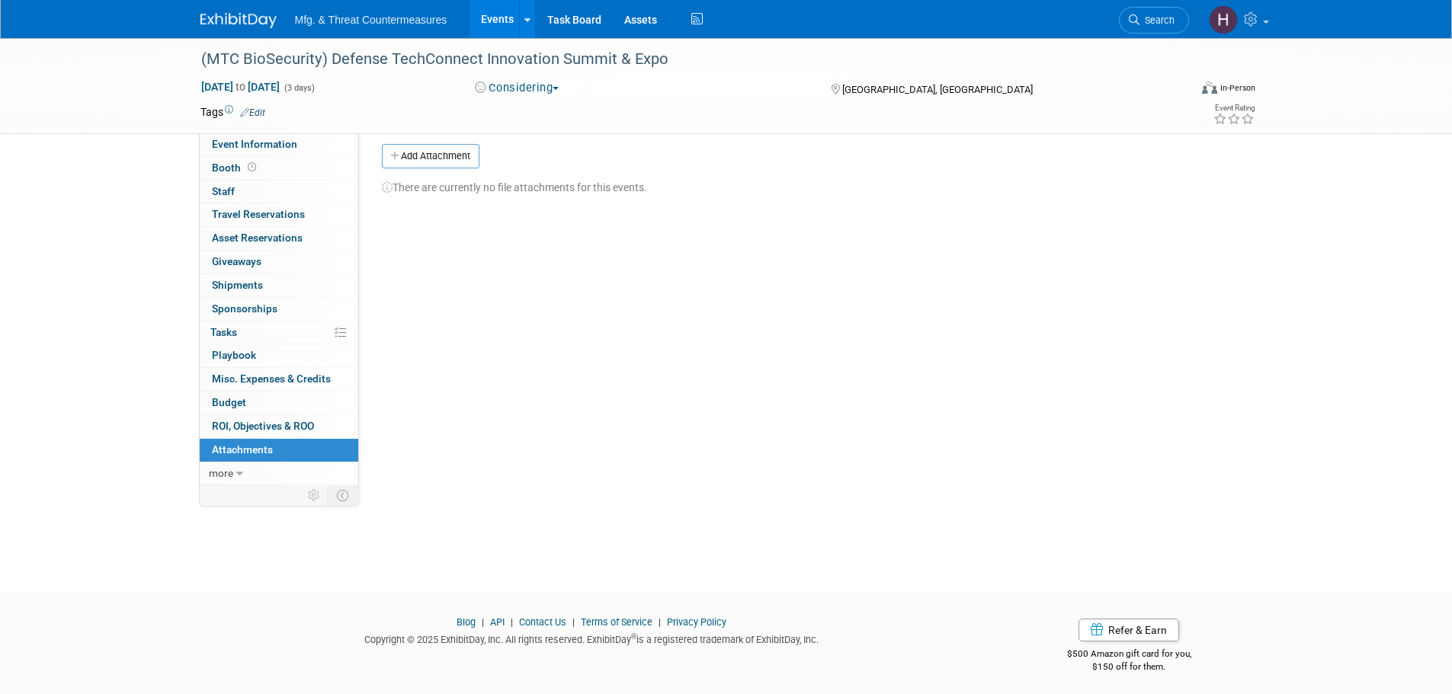
scroll to position [15, 0]
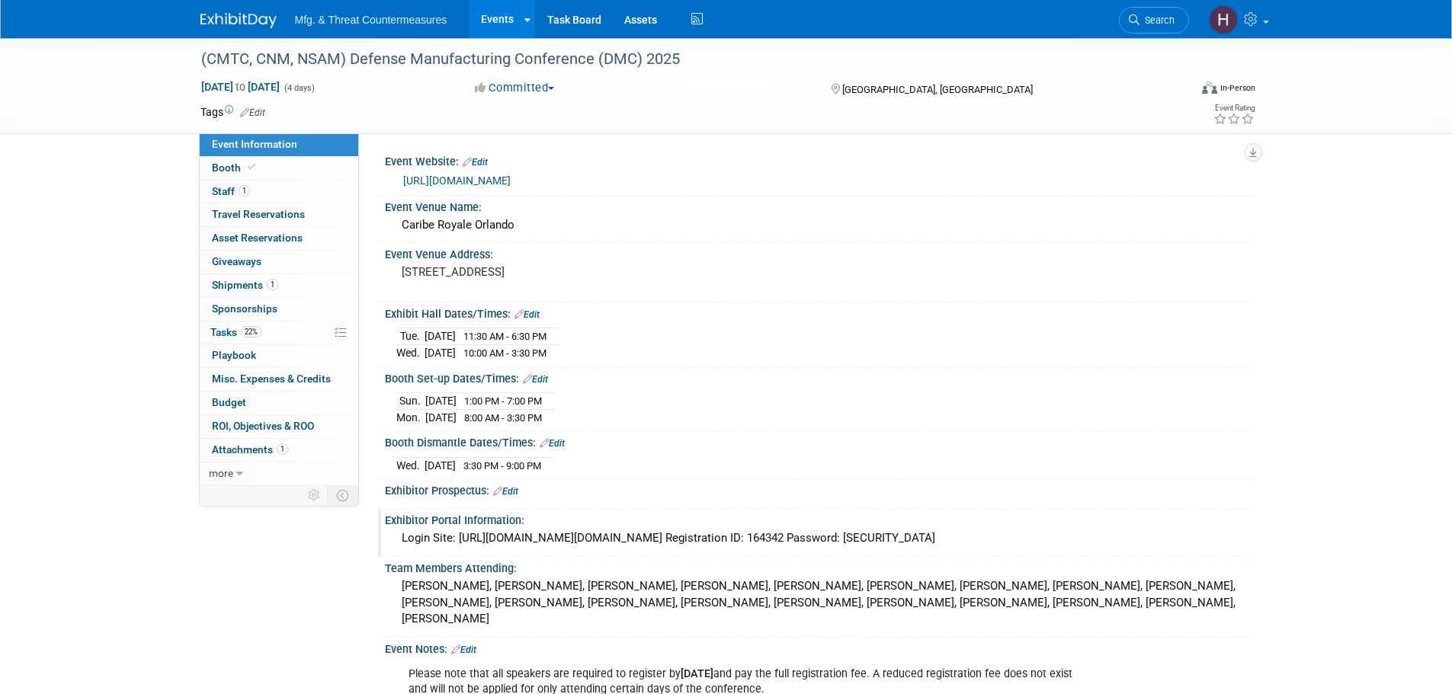
click at [935, 550] on div "Login Site: [URL][DOMAIN_NAME][DOMAIN_NAME] Registration ID: 164342 Password: […" at bounding box center [818, 539] width 867 height 25
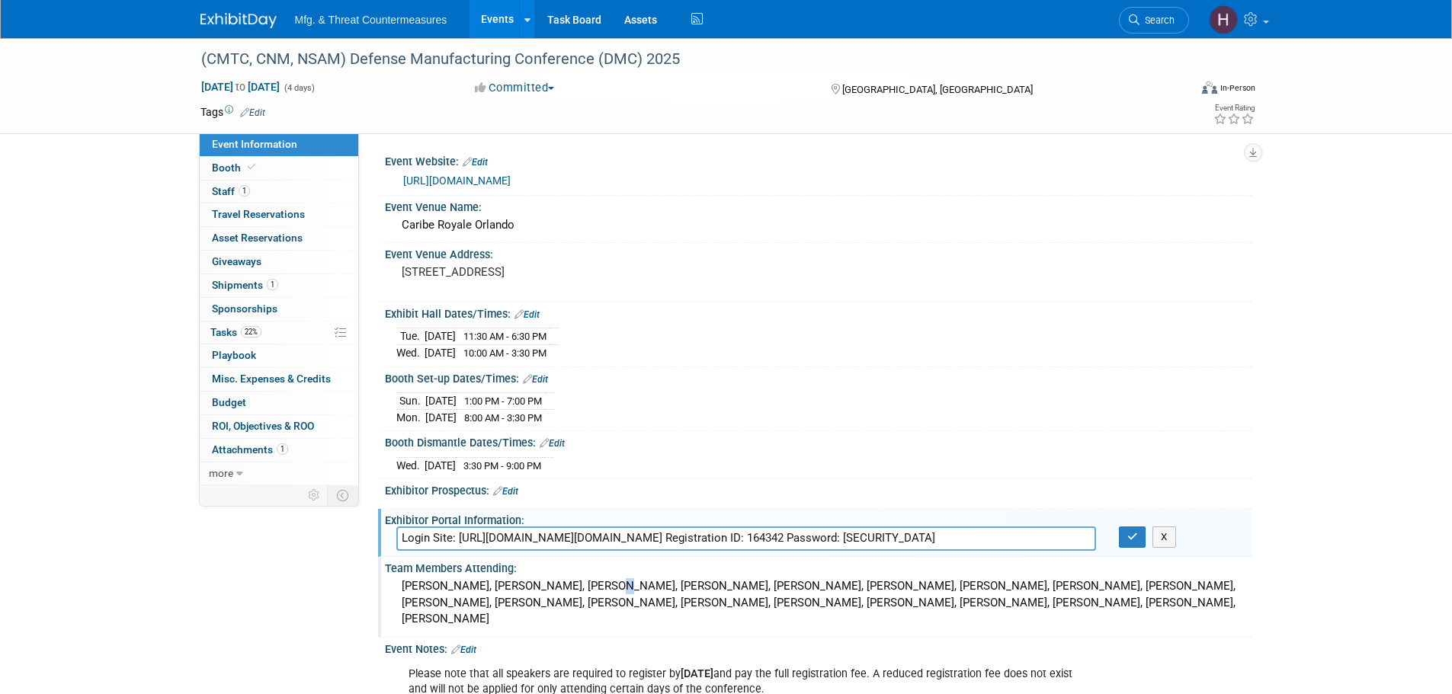
click at [596, 579] on div "[PERSON_NAME], [PERSON_NAME], [PERSON_NAME], [PERSON_NAME], [PERSON_NAME], [PER…" at bounding box center [818, 603] width 845 height 56
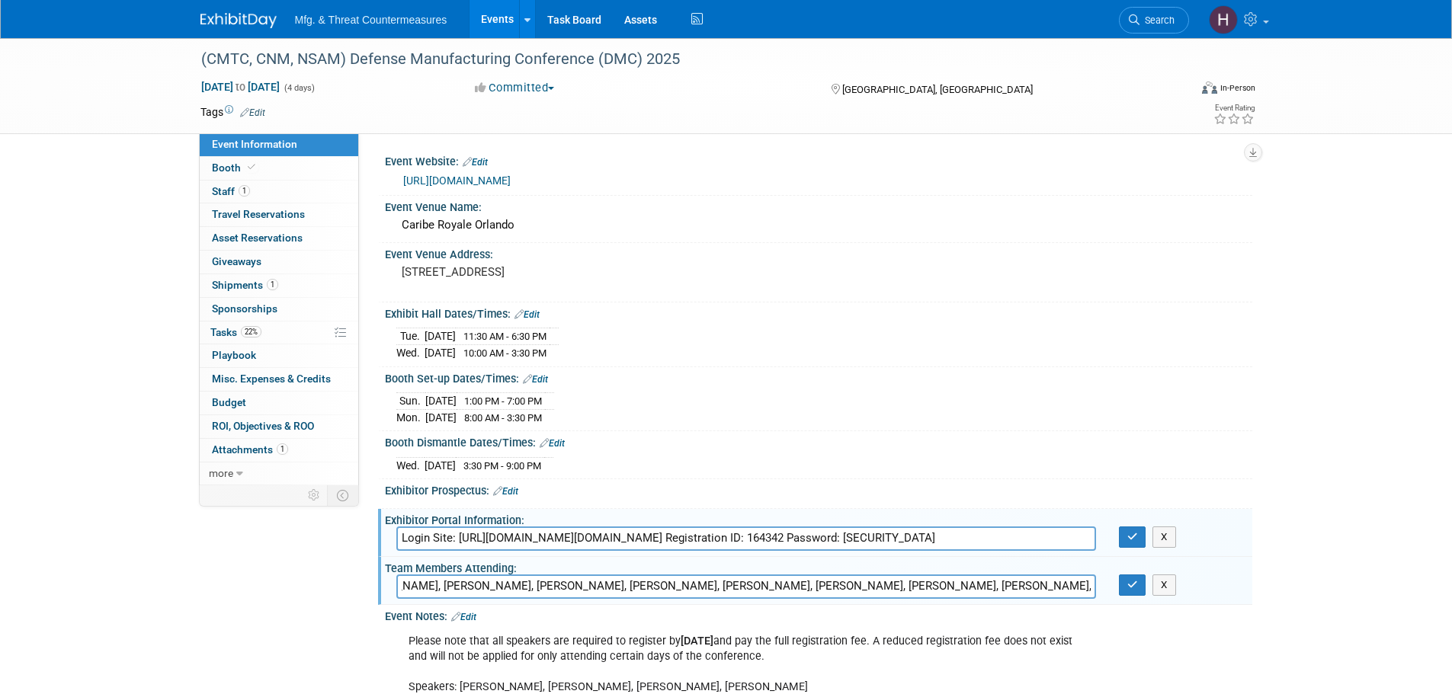
scroll to position [0, 765]
drag, startPoint x: 1005, startPoint y: 586, endPoint x: 1088, endPoint y: 582, distance: 82.4
click at [1088, 582] on input "[PERSON_NAME], [PERSON_NAME], [PERSON_NAME], [PERSON_NAME], [PERSON_NAME], [PER…" at bounding box center [746, 587] width 700 height 24
click at [967, 586] on input "[PERSON_NAME], [PERSON_NAME], [PERSON_NAME], [PERSON_NAME], [PERSON_NAME], [PER…" at bounding box center [746, 587] width 700 height 24
click at [975, 584] on input "[PERSON_NAME], [PERSON_NAME], [PERSON_NAME], [PERSON_NAME], [PERSON_NAME], [PER…" at bounding box center [746, 587] width 700 height 24
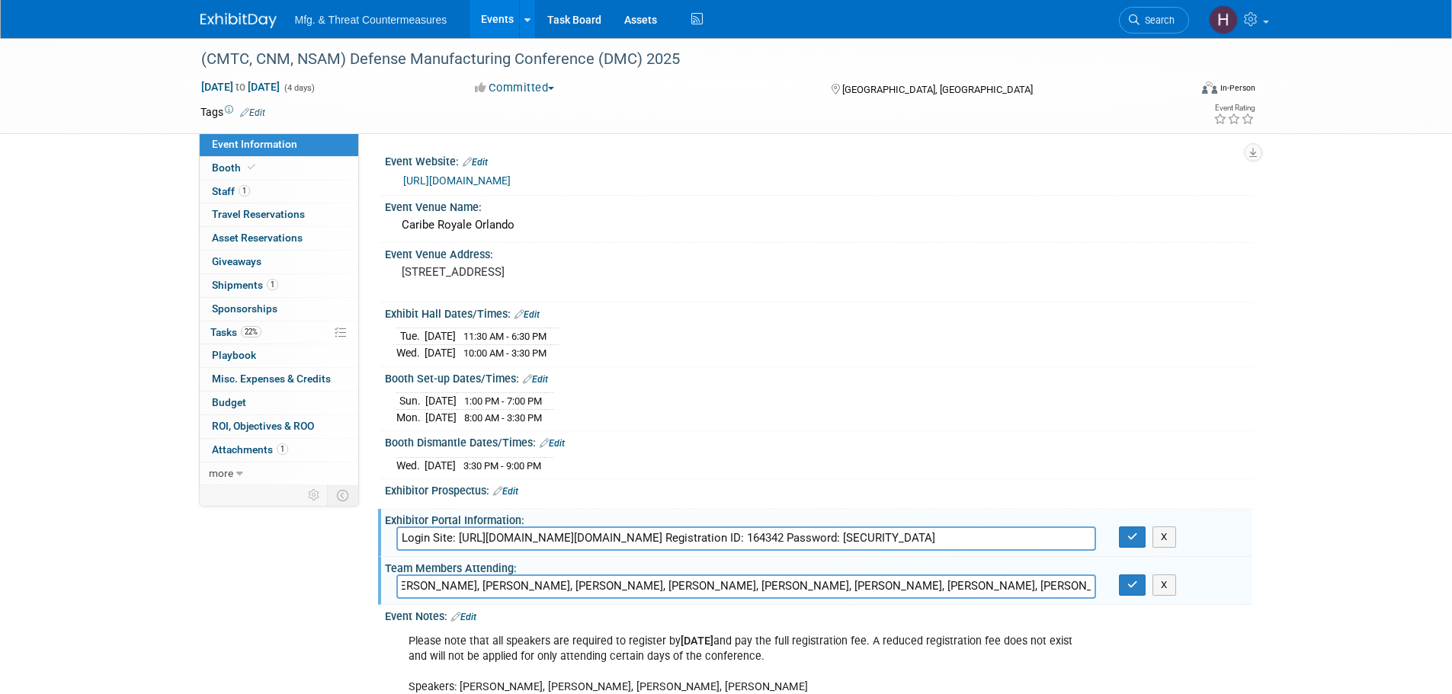
scroll to position [0, 753]
type input "[PERSON_NAME], [PERSON_NAME], [PERSON_NAME], [PERSON_NAME], [PERSON_NAME], [PER…"
click at [1131, 590] on button "button" at bounding box center [1132, 585] width 27 height 21
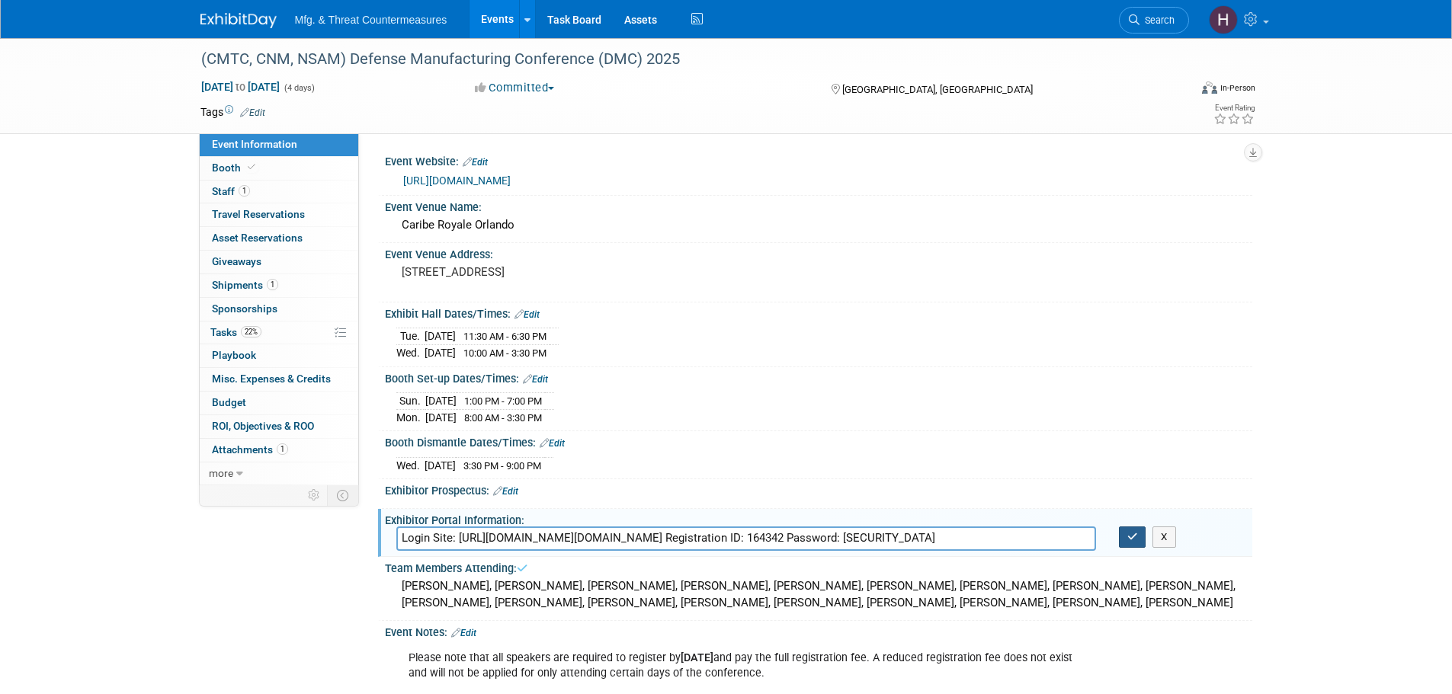
click at [1132, 534] on icon "button" at bounding box center [1132, 537] width 11 height 10
